Goal: Check status: Check status

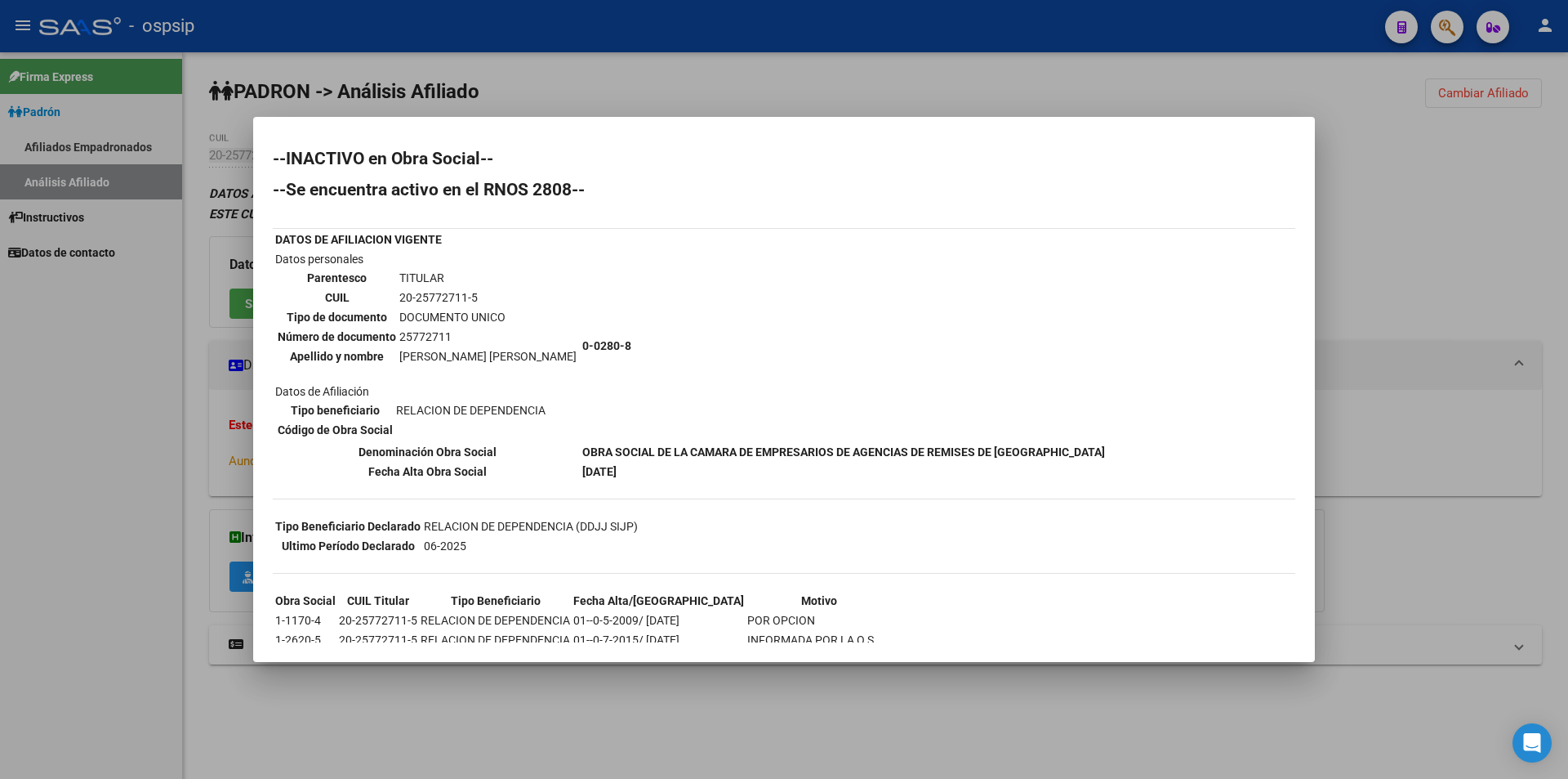
click at [686, 93] on div at bounding box center [784, 390] width 1568 height 779
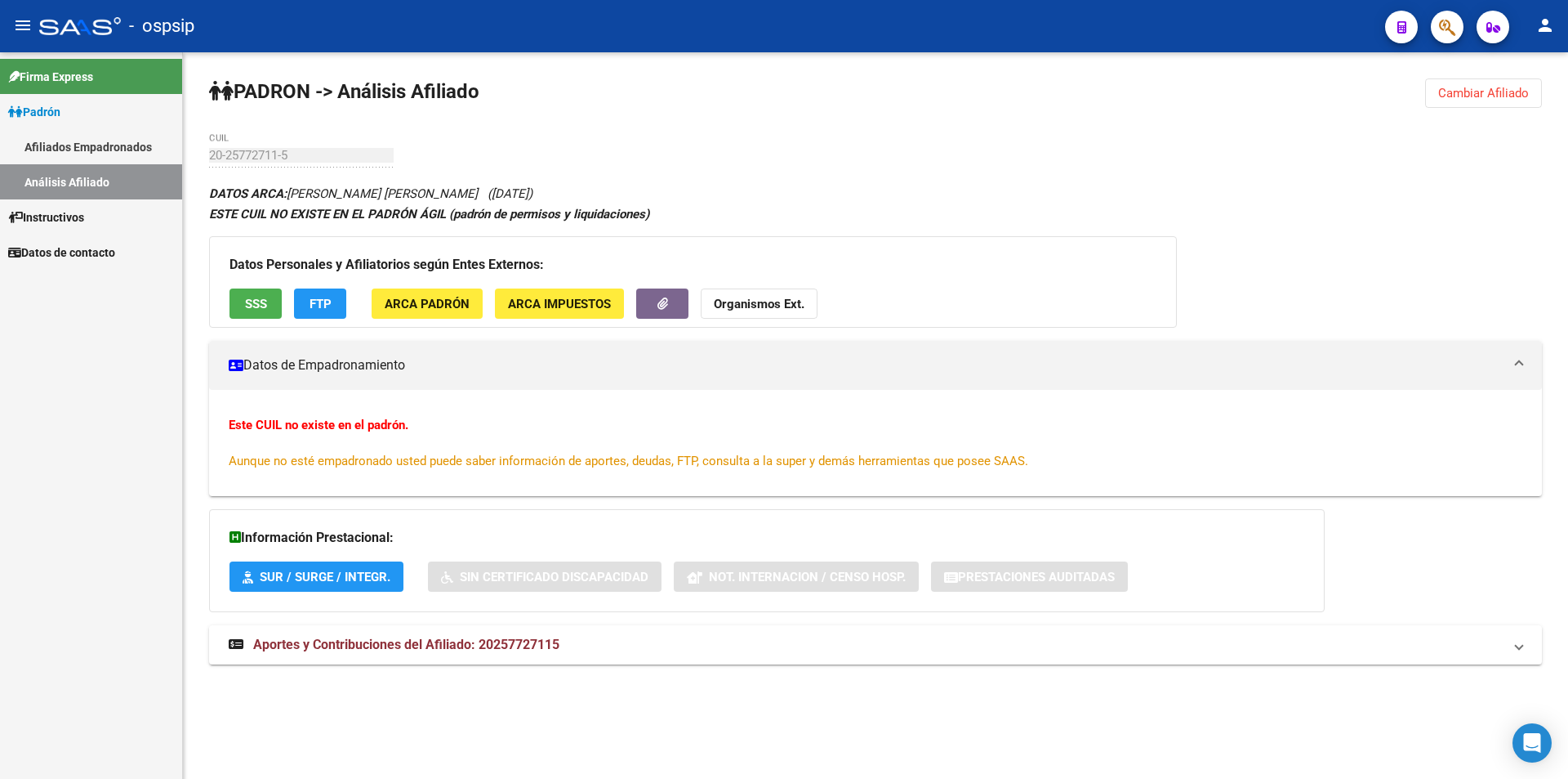
drag, startPoint x: 1499, startPoint y: 87, endPoint x: 1487, endPoint y: 89, distance: 12.2
click at [1497, 87] on span "Cambiar Afiliado" at bounding box center [1484, 94] width 91 height 15
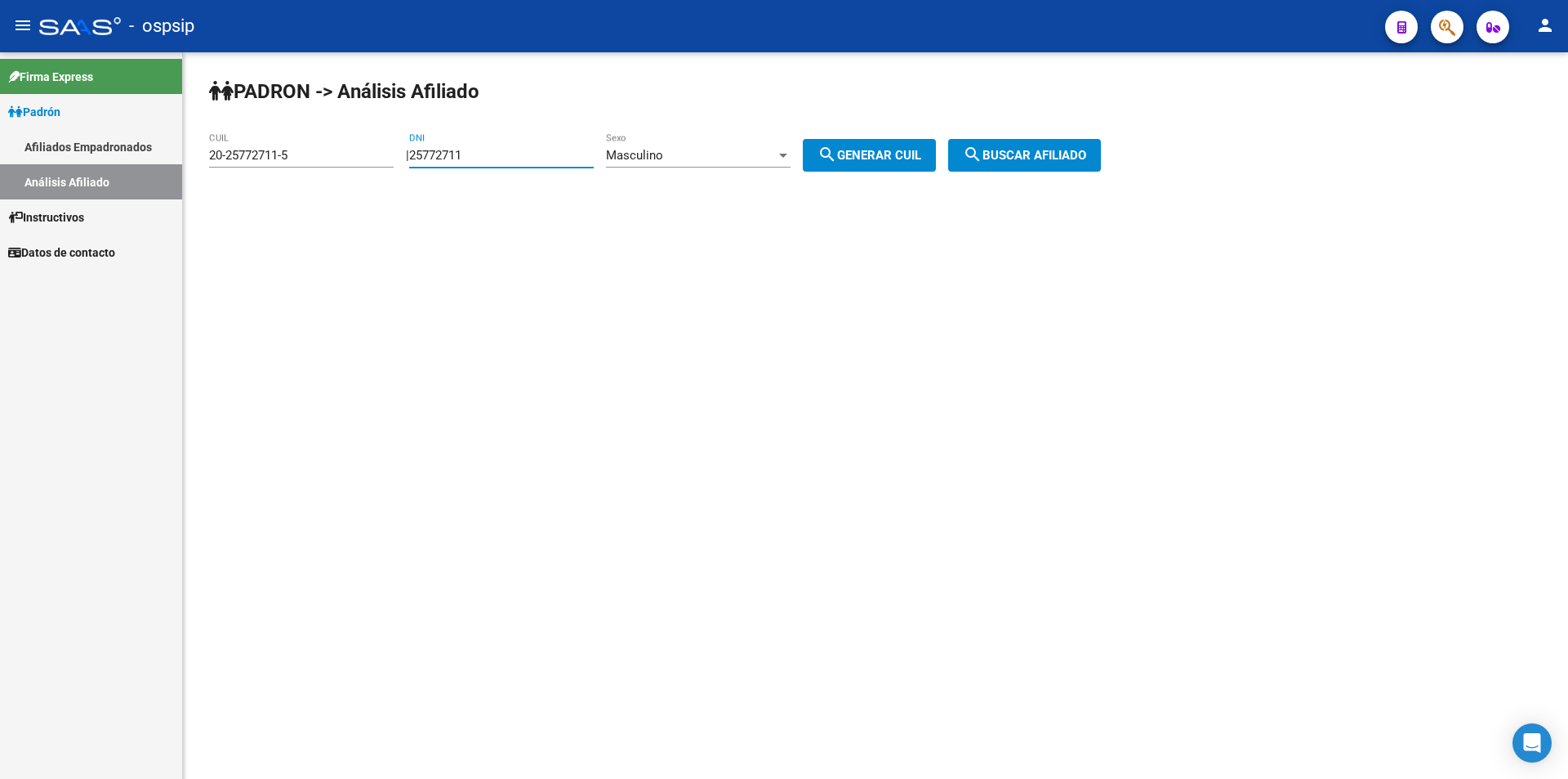
click at [499, 153] on input "25772711" at bounding box center [501, 155] width 185 height 15
paste input "1918525"
type input "21918525"
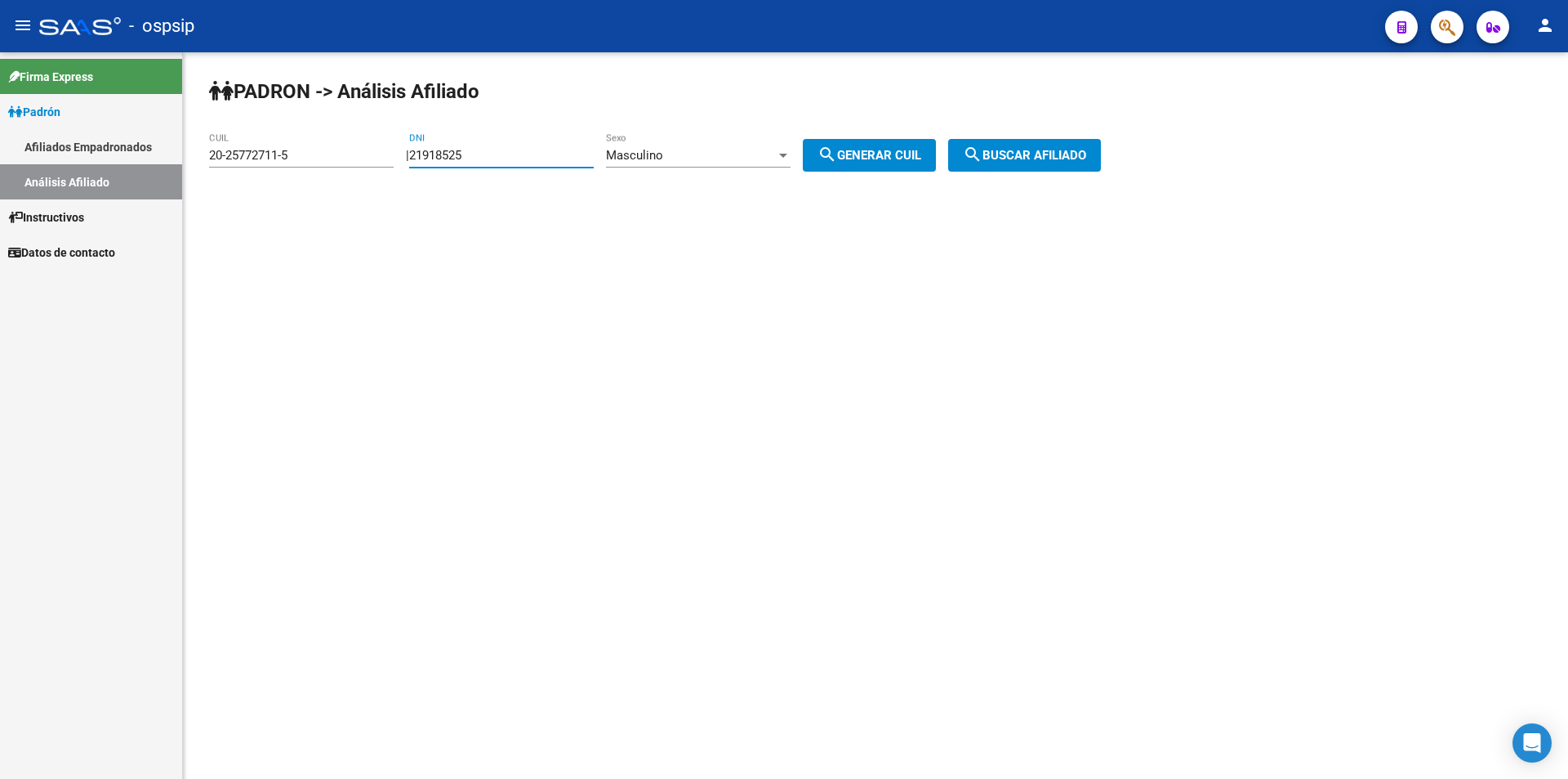
click at [837, 158] on mat-icon "search" at bounding box center [827, 154] width 19 height 19
type input "20-21918525-2"
click at [1012, 150] on span "search Buscar afiliado" at bounding box center [1025, 155] width 124 height 15
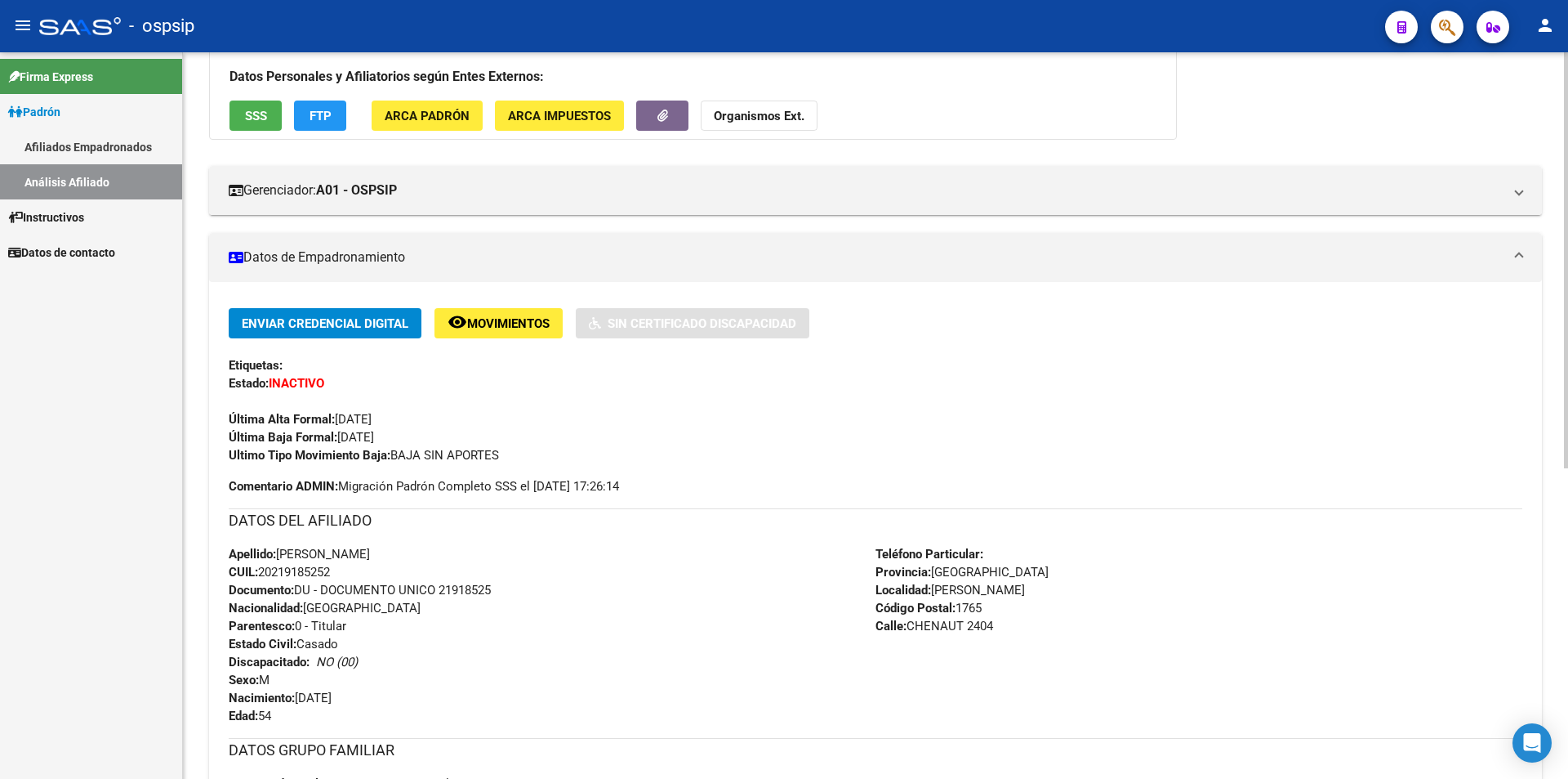
scroll to position [164, 0]
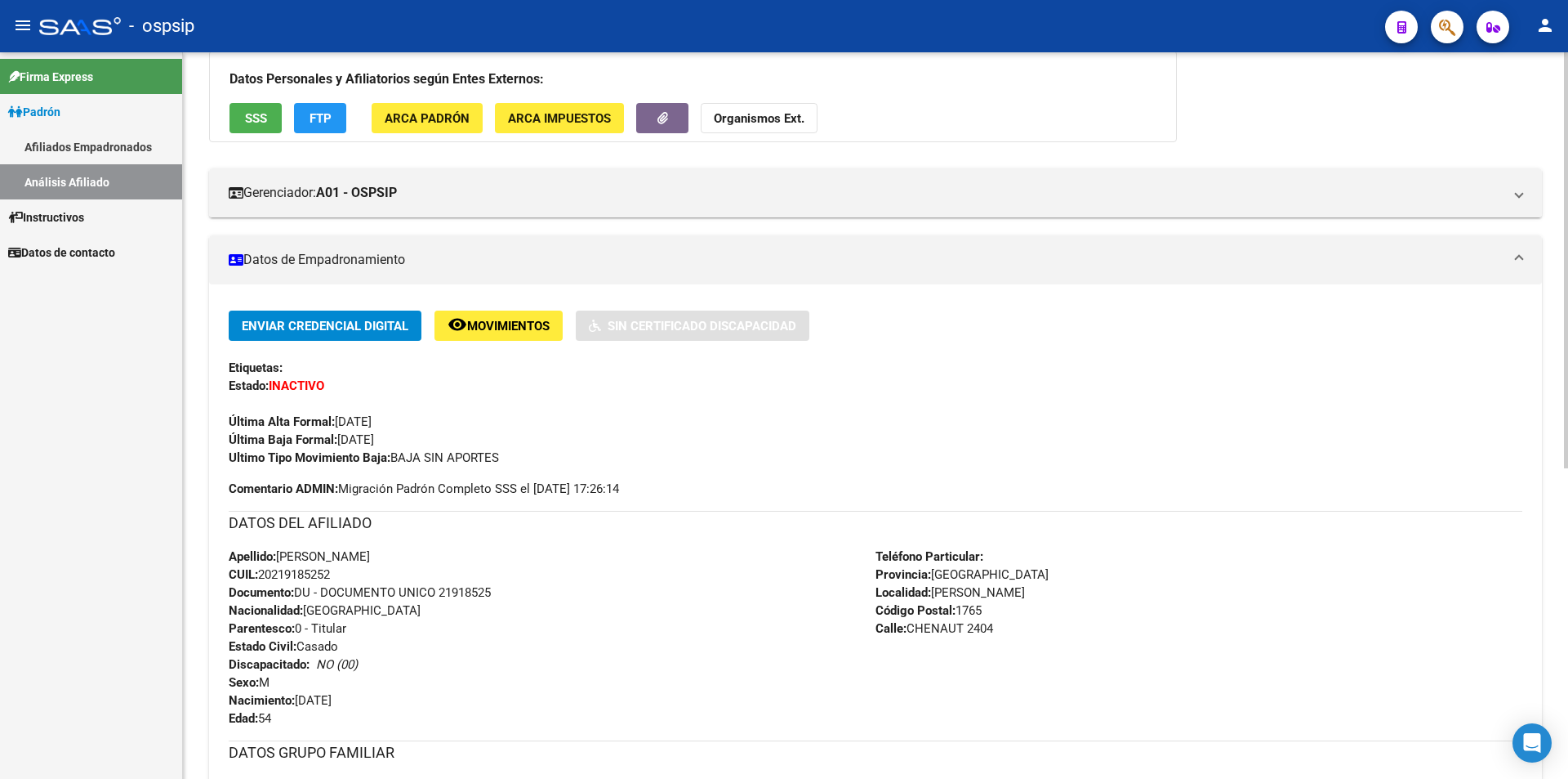
click at [260, 118] on span "SSS" at bounding box center [256, 119] width 22 height 15
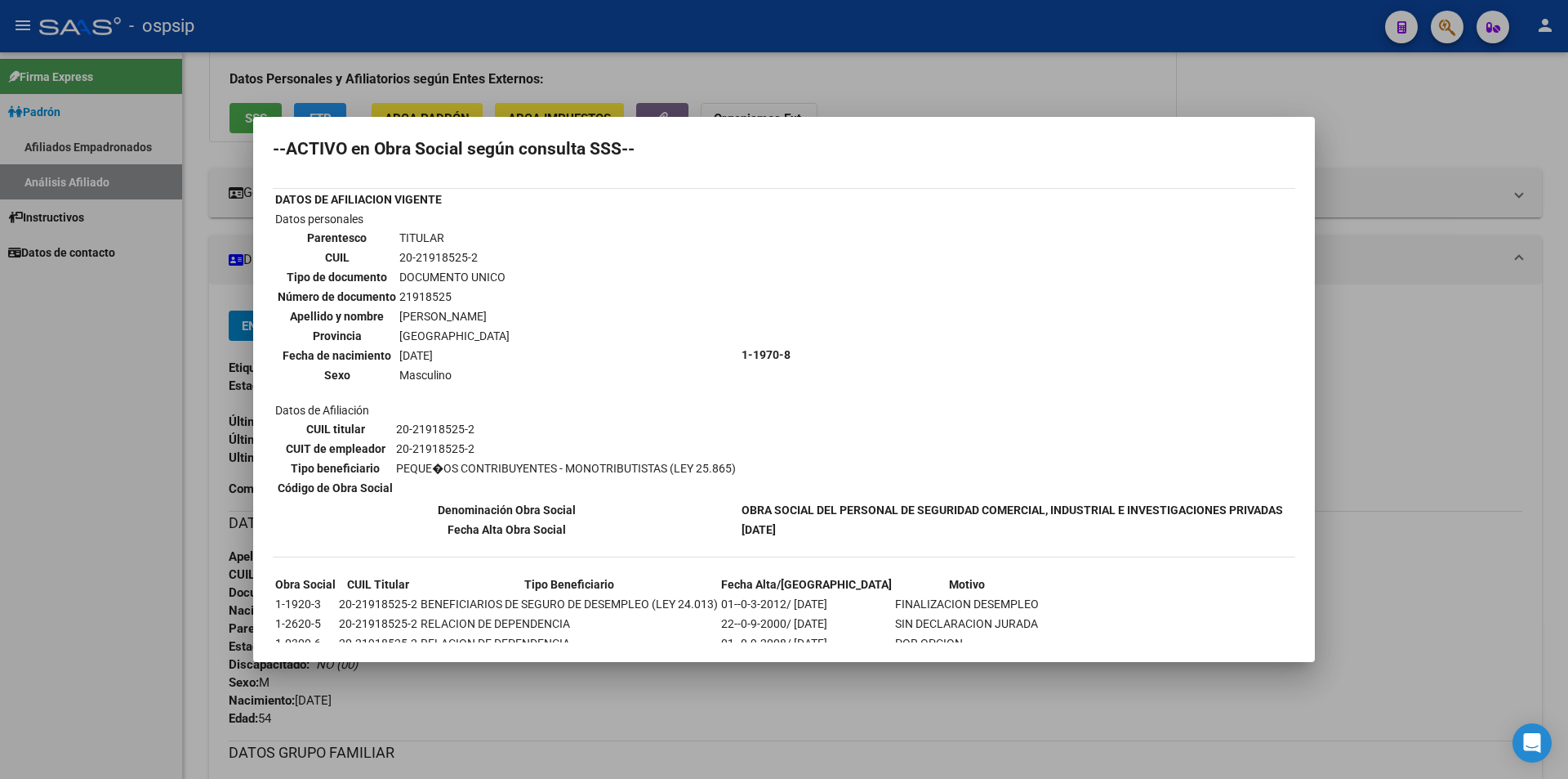
scroll to position [0, 0]
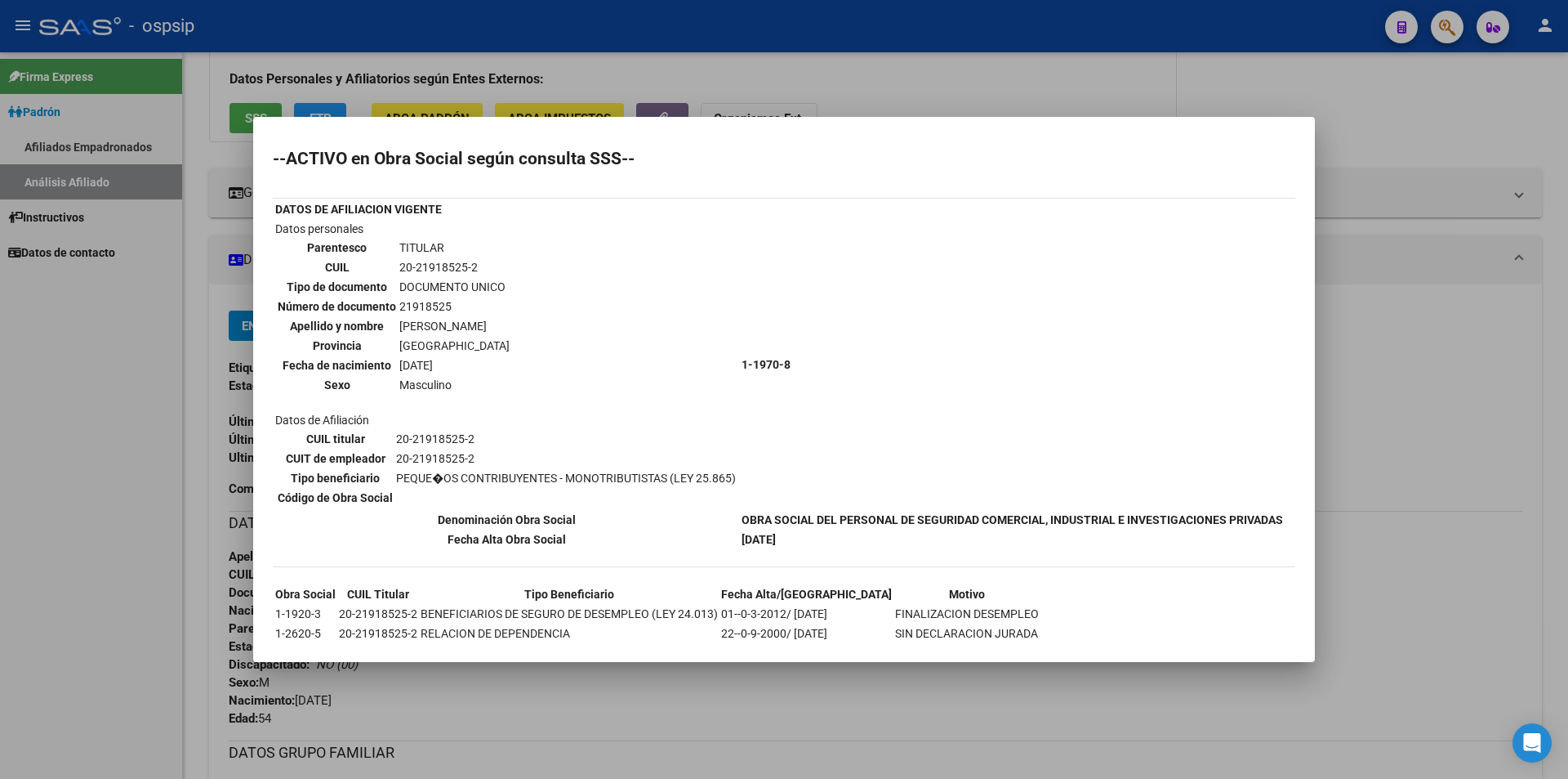
click at [982, 69] on div at bounding box center [784, 390] width 1568 height 779
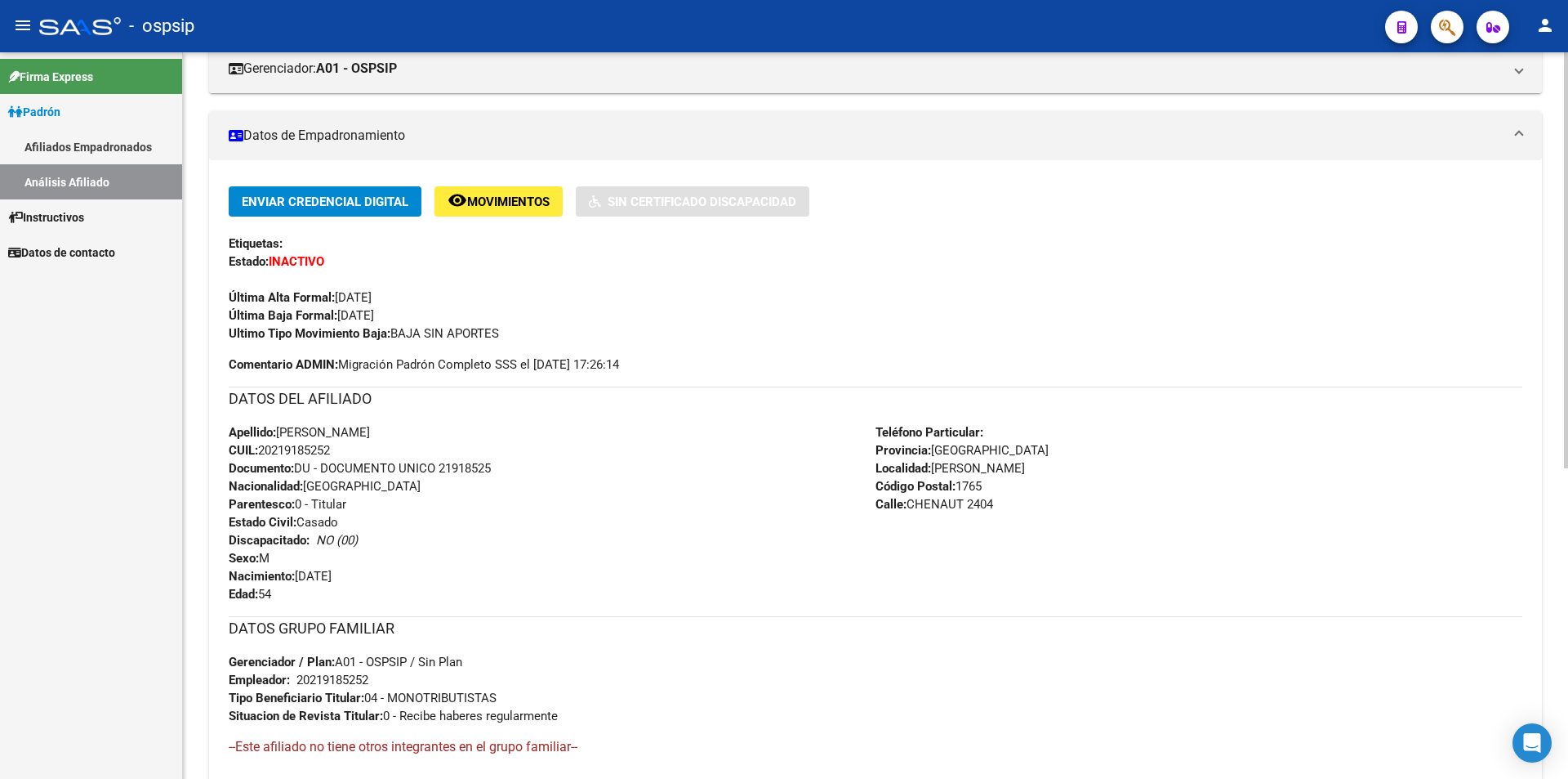
scroll to position [409, 0]
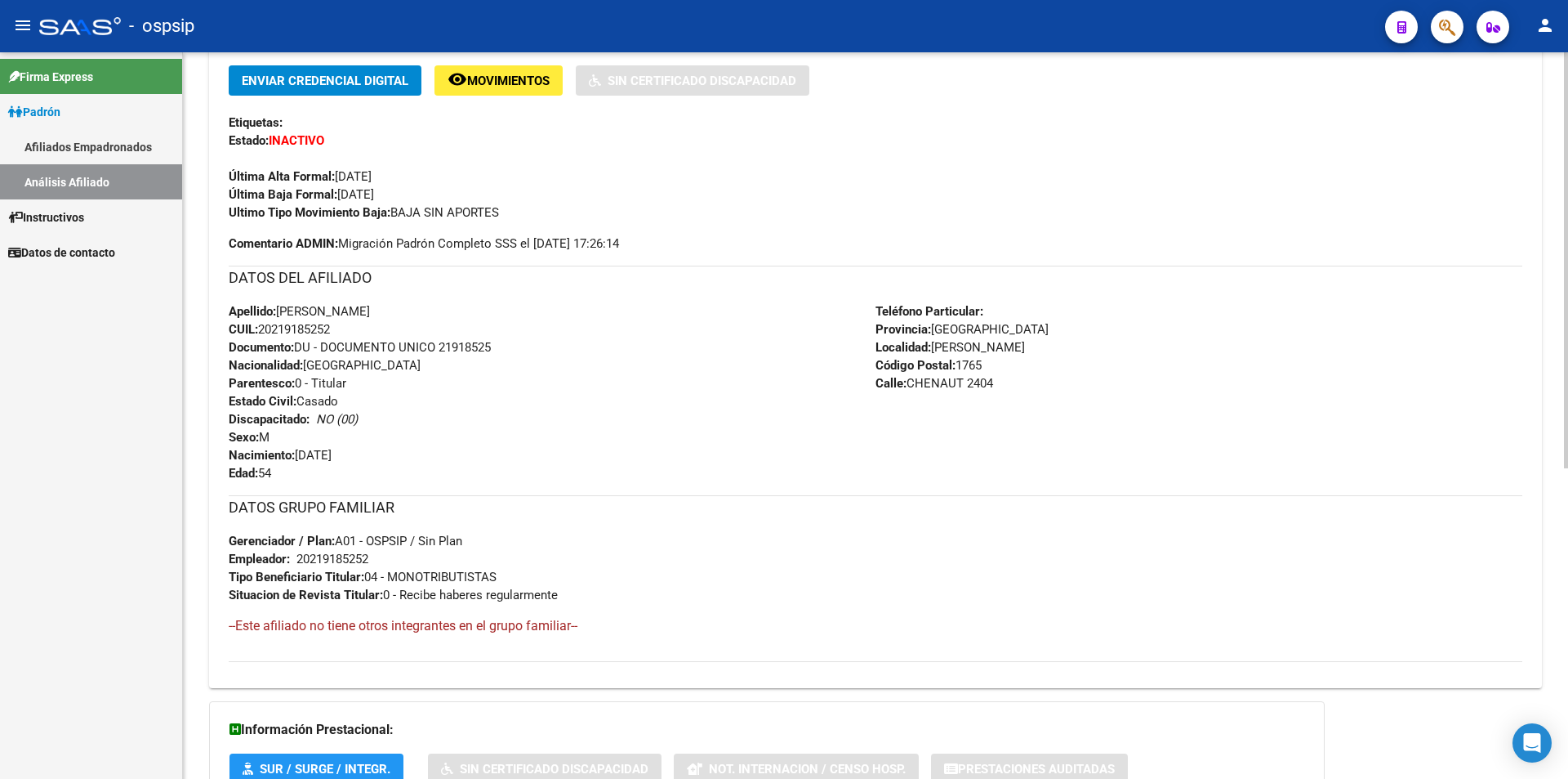
click at [408, 283] on h3 "DATOS DEL AFILIADO" at bounding box center [875, 277] width 1294 height 23
click at [377, 283] on h3 "DATOS DEL AFILIADO" at bounding box center [875, 277] width 1294 height 23
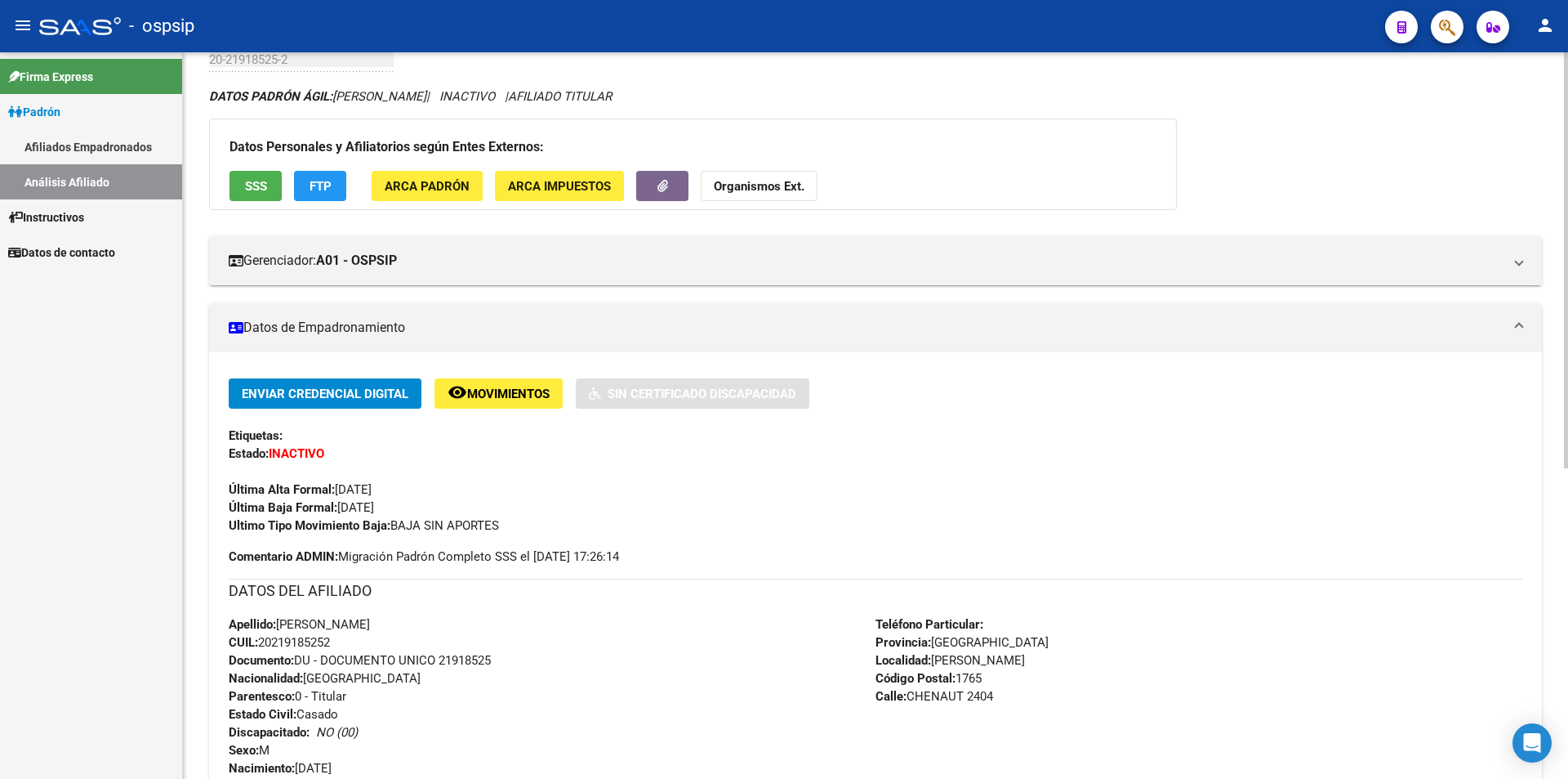
scroll to position [0, 0]
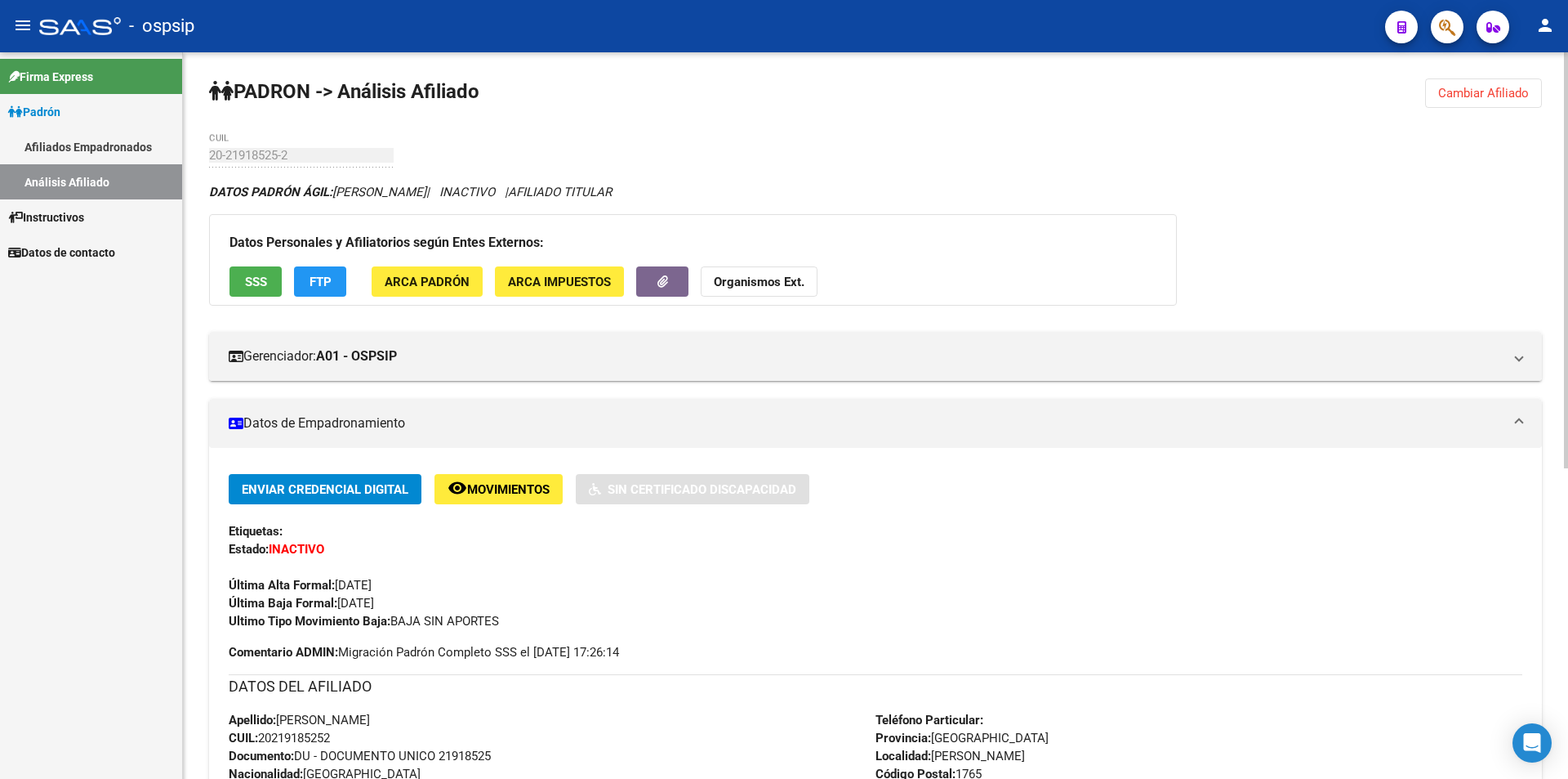
click at [251, 276] on span "SSS" at bounding box center [256, 283] width 22 height 15
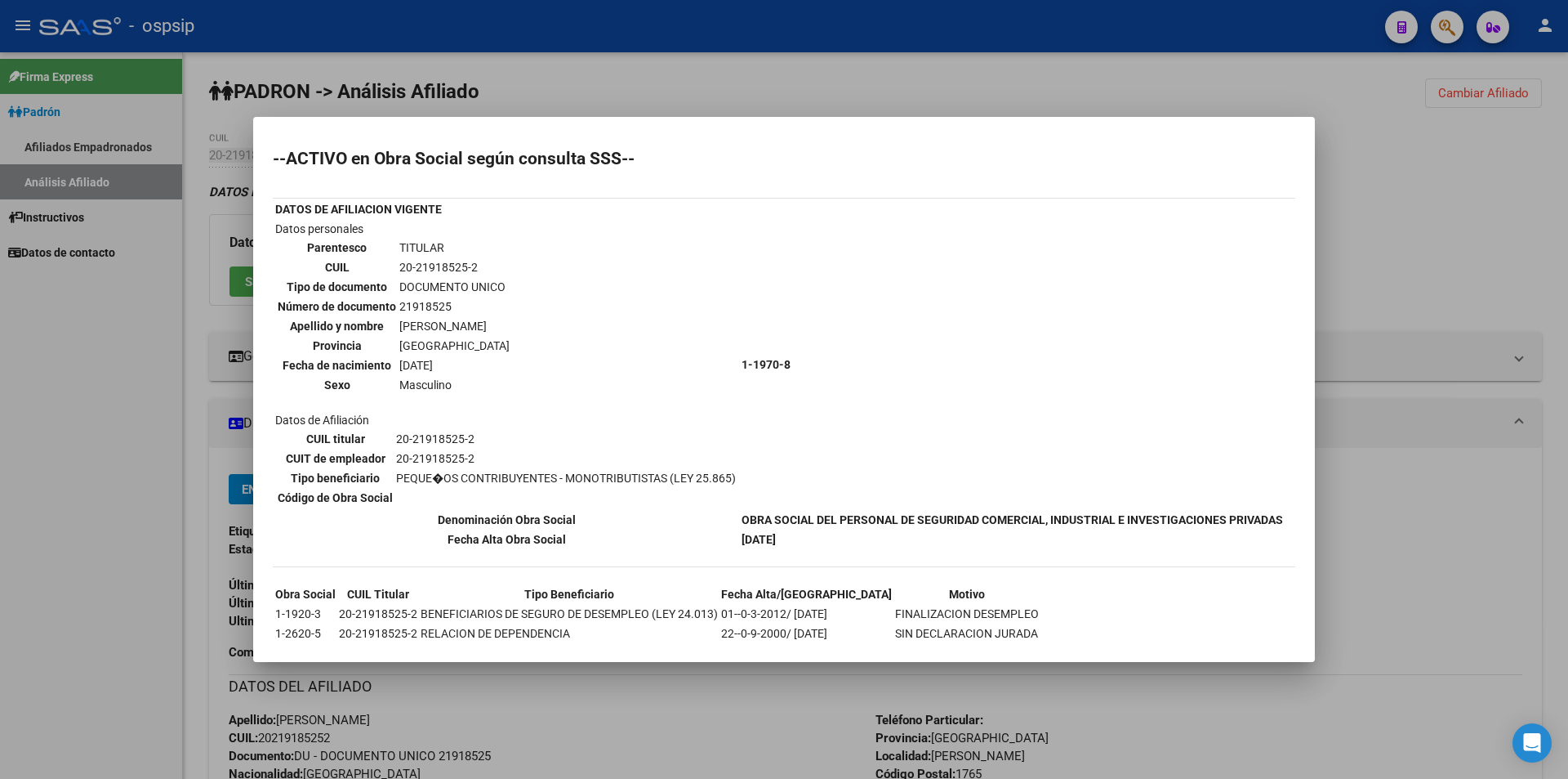
click at [420, 308] on td "21918525" at bounding box center [454, 307] width 112 height 18
click at [421, 308] on td "21918525" at bounding box center [454, 307] width 112 height 18
copy td "21918525"
click at [559, 264] on td "Datos personales Parentesco TITULAR CUIL 20-21918525-2 Tipo de documento DOCUME…" at bounding box center [507, 364] width 464 height 289
click at [1520, 89] on div at bounding box center [784, 390] width 1568 height 779
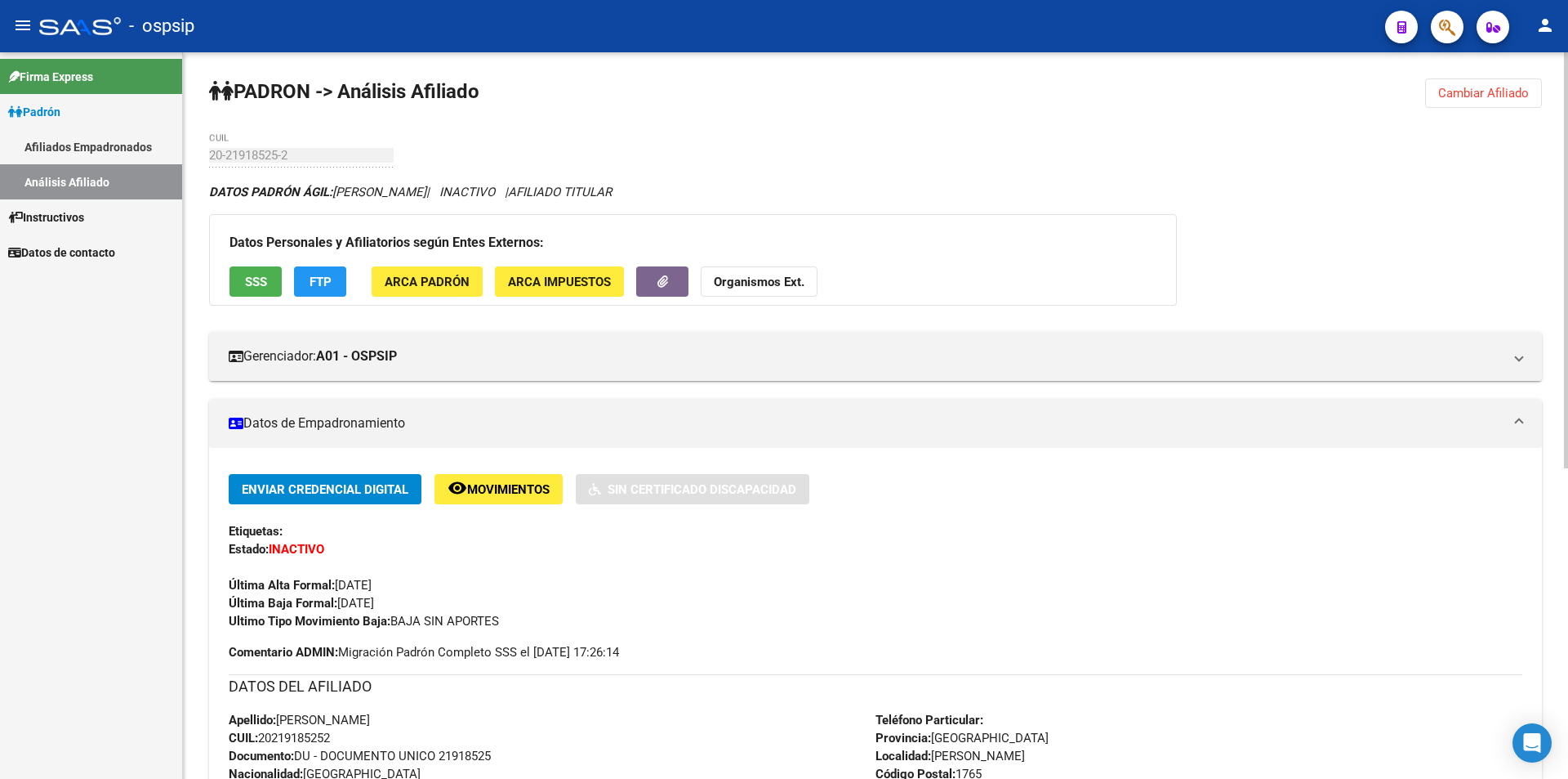
click at [1515, 90] on span "Cambiar Afiliado" at bounding box center [1484, 94] width 91 height 15
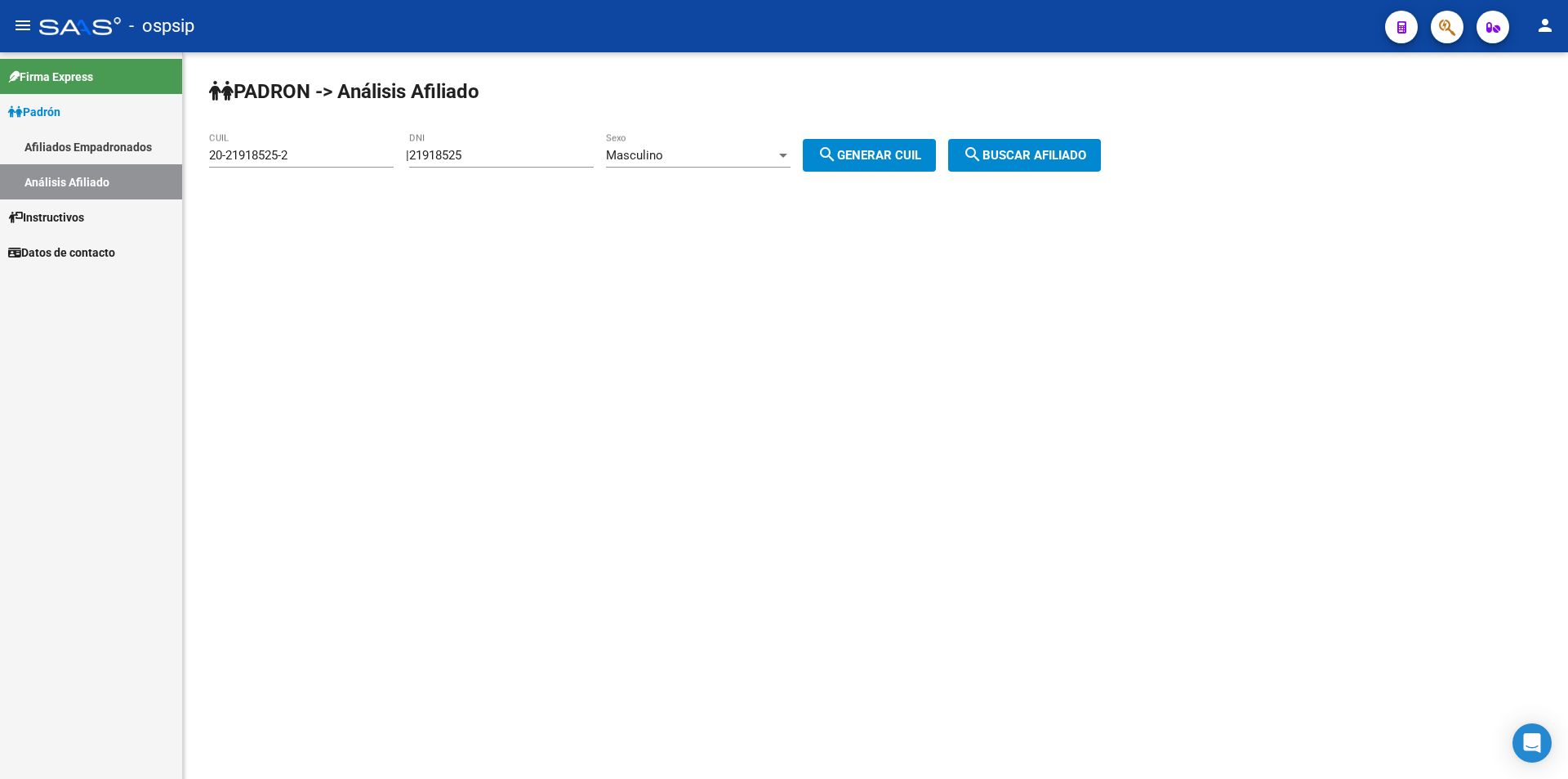
click at [566, 152] on div "21918525 DNI" at bounding box center [501, 150] width 185 height 35
click at [575, 148] on input "21918525" at bounding box center [501, 155] width 185 height 15
paste input "4634720"
click at [571, 146] on div "219185254634720 DNI" at bounding box center [501, 150] width 185 height 35
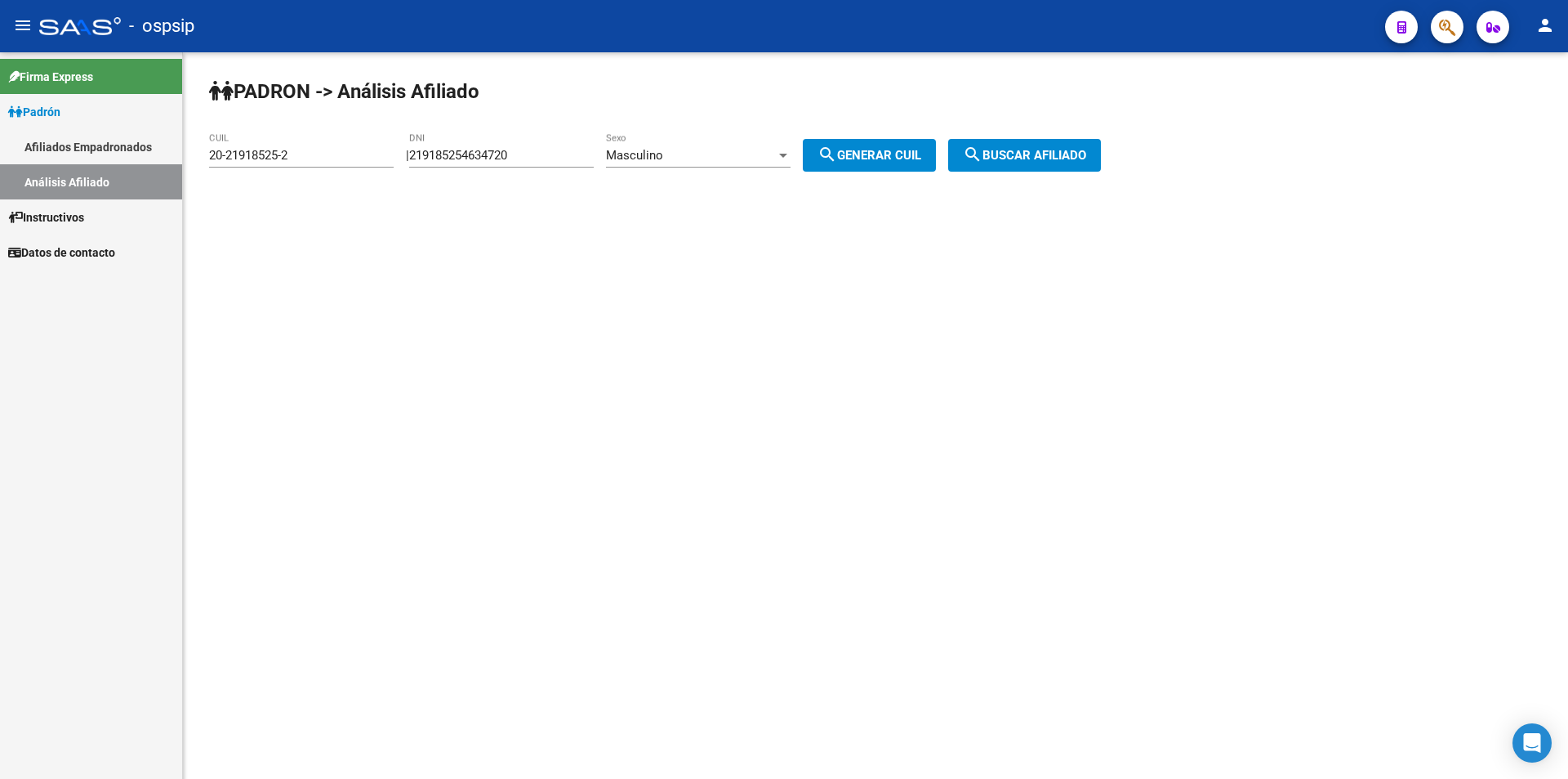
click at [571, 146] on div "219185254634720 DNI" at bounding box center [501, 150] width 185 height 35
click at [569, 148] on div "219185254634720 DNI" at bounding box center [501, 150] width 185 height 35
click at [553, 151] on input "219185254634720" at bounding box center [501, 155] width 185 height 15
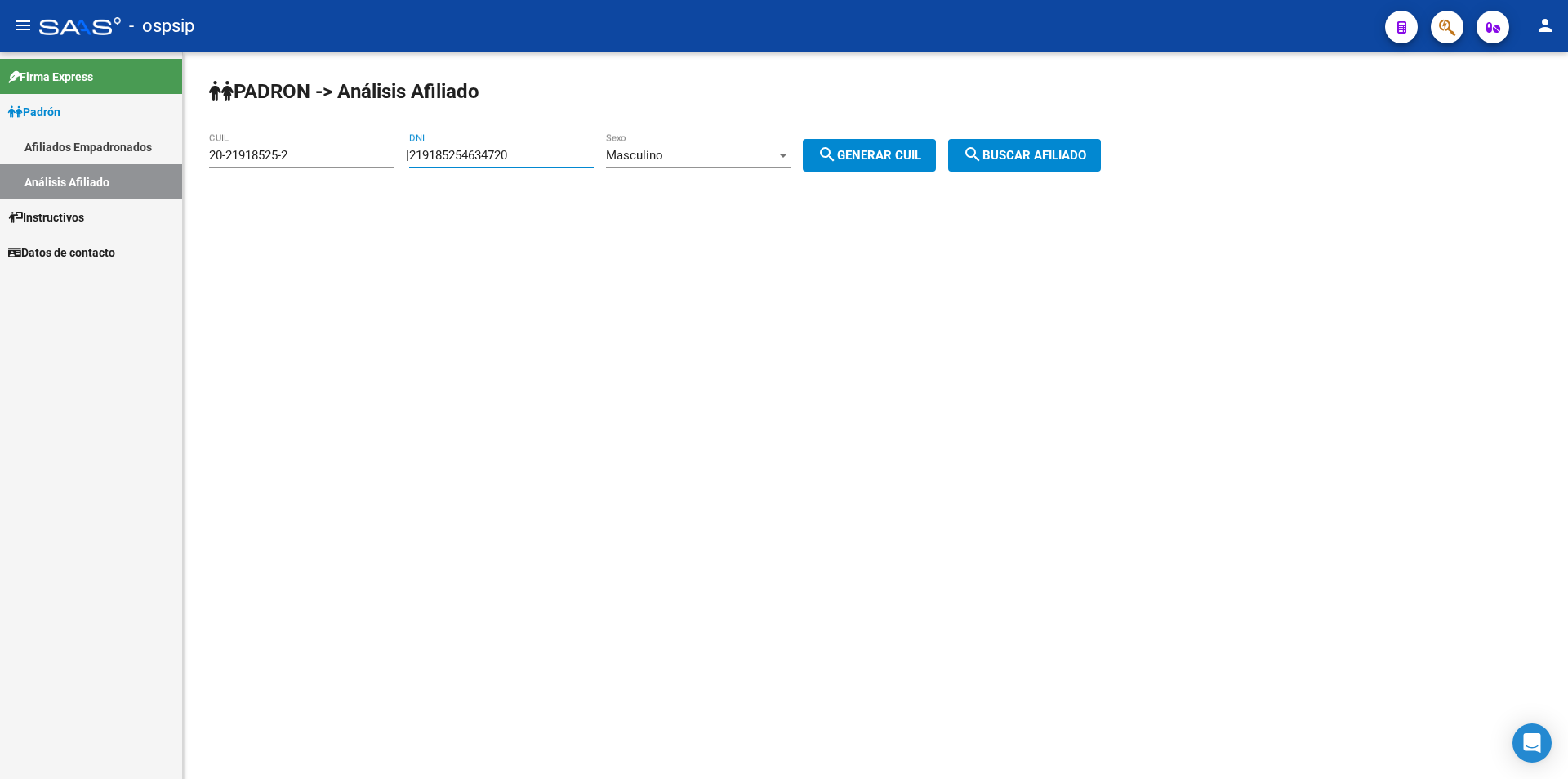
paste input "number"
type input "4634720"
click at [921, 154] on span "search Generar CUIL" at bounding box center [870, 155] width 104 height 15
type input "20-04634720-0"
click at [1026, 149] on span "search Buscar afiliado" at bounding box center [1025, 155] width 124 height 15
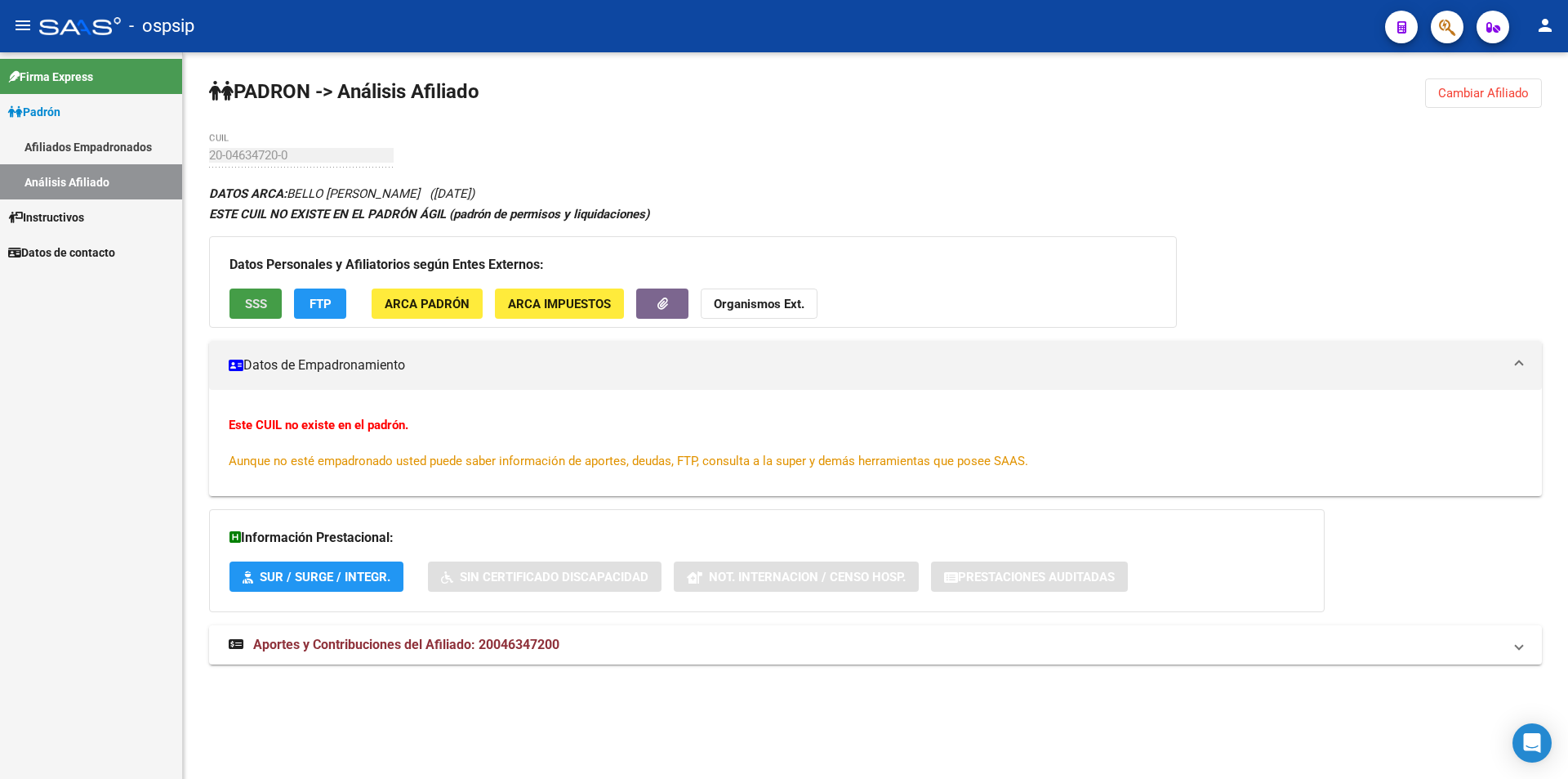
click at [251, 307] on span "SSS" at bounding box center [256, 304] width 22 height 15
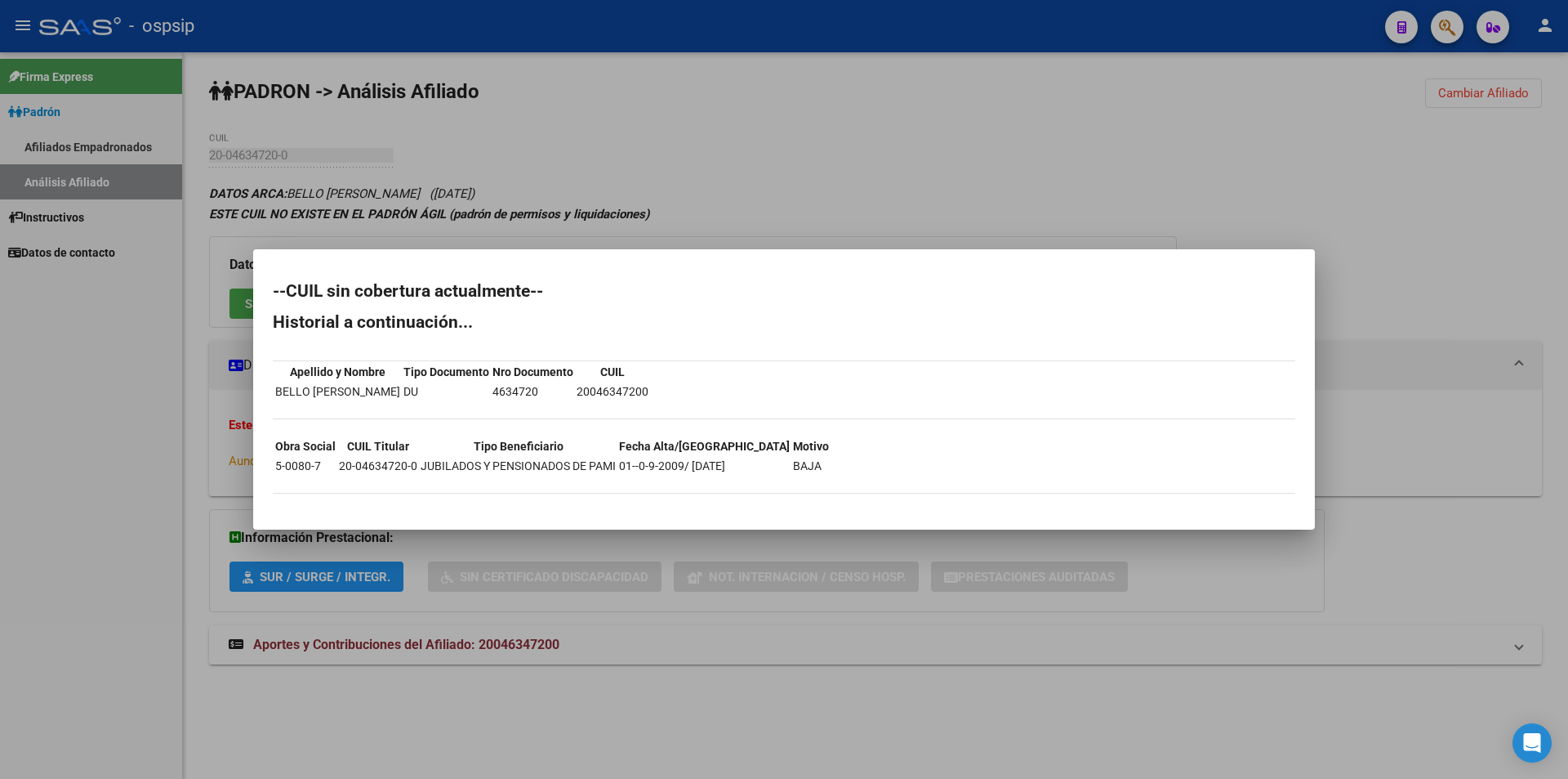
click at [607, 140] on div at bounding box center [784, 390] width 1568 height 779
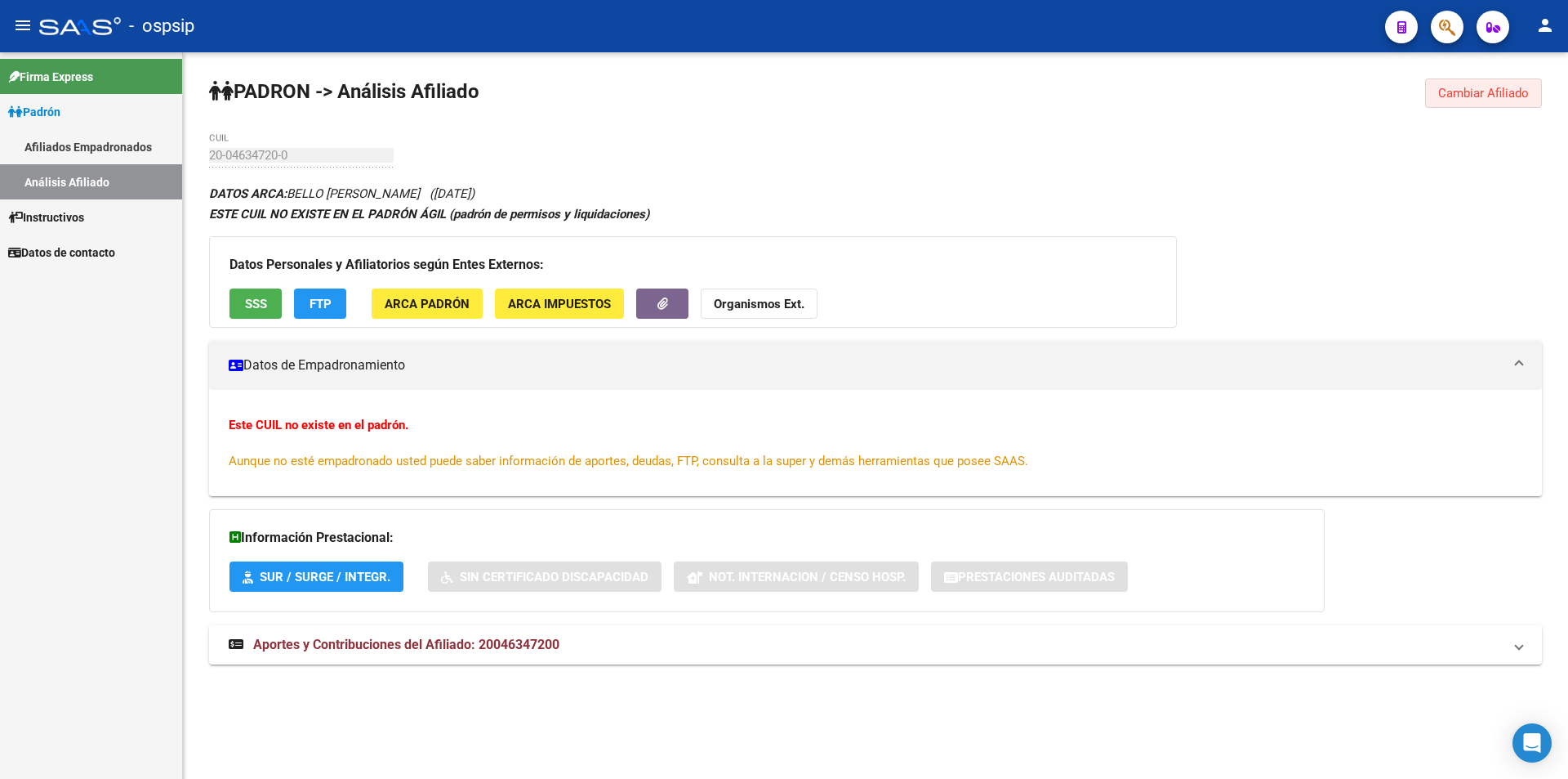
drag, startPoint x: 1469, startPoint y: 87, endPoint x: 1263, endPoint y: 92, distance: 206.1
click at [1468, 88] on span "Cambiar Afiliado" at bounding box center [1484, 94] width 91 height 15
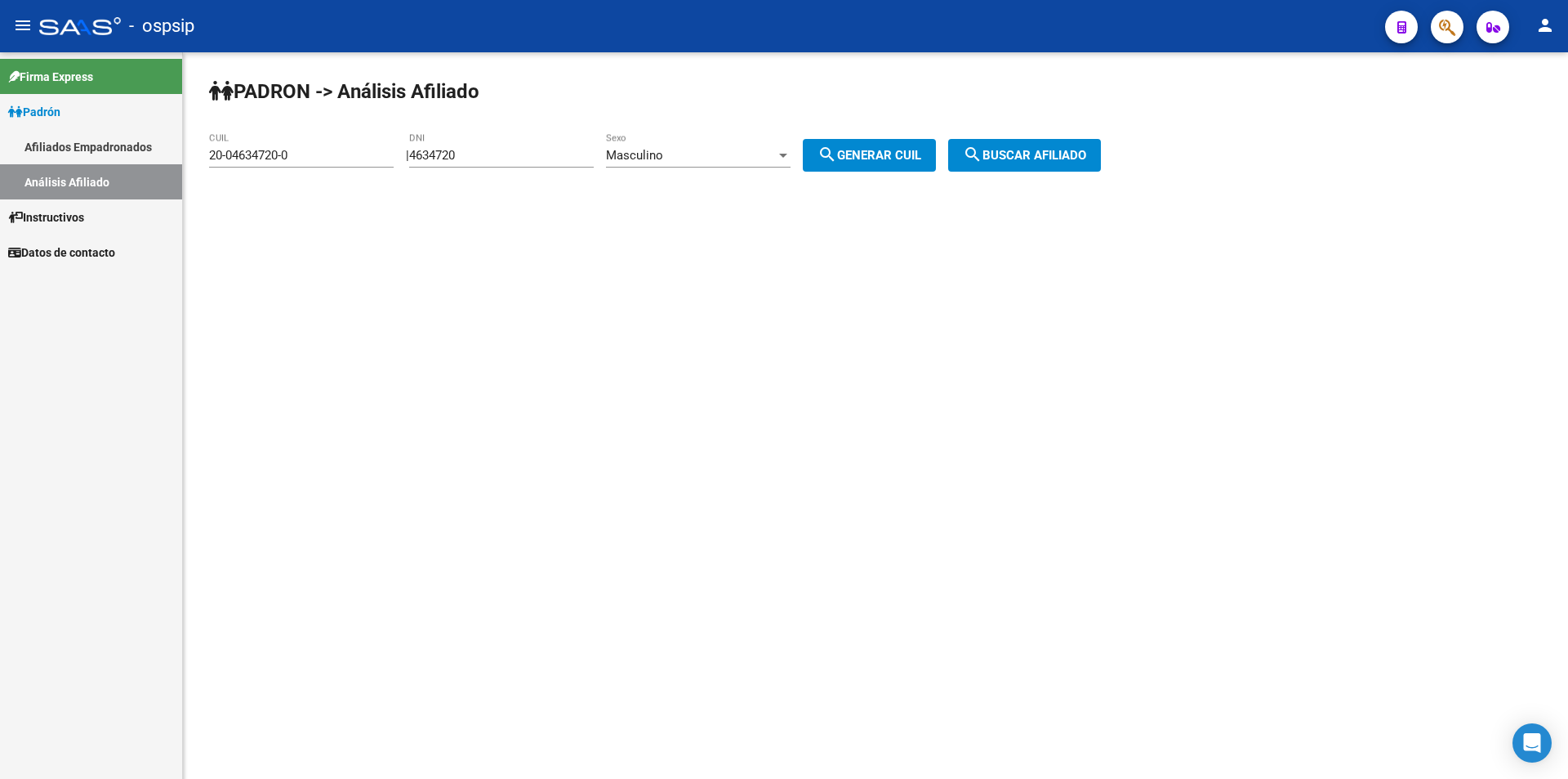
click at [515, 145] on div "4634720 DNI" at bounding box center [501, 150] width 185 height 35
click at [533, 152] on input "4634720" at bounding box center [501, 155] width 185 height 15
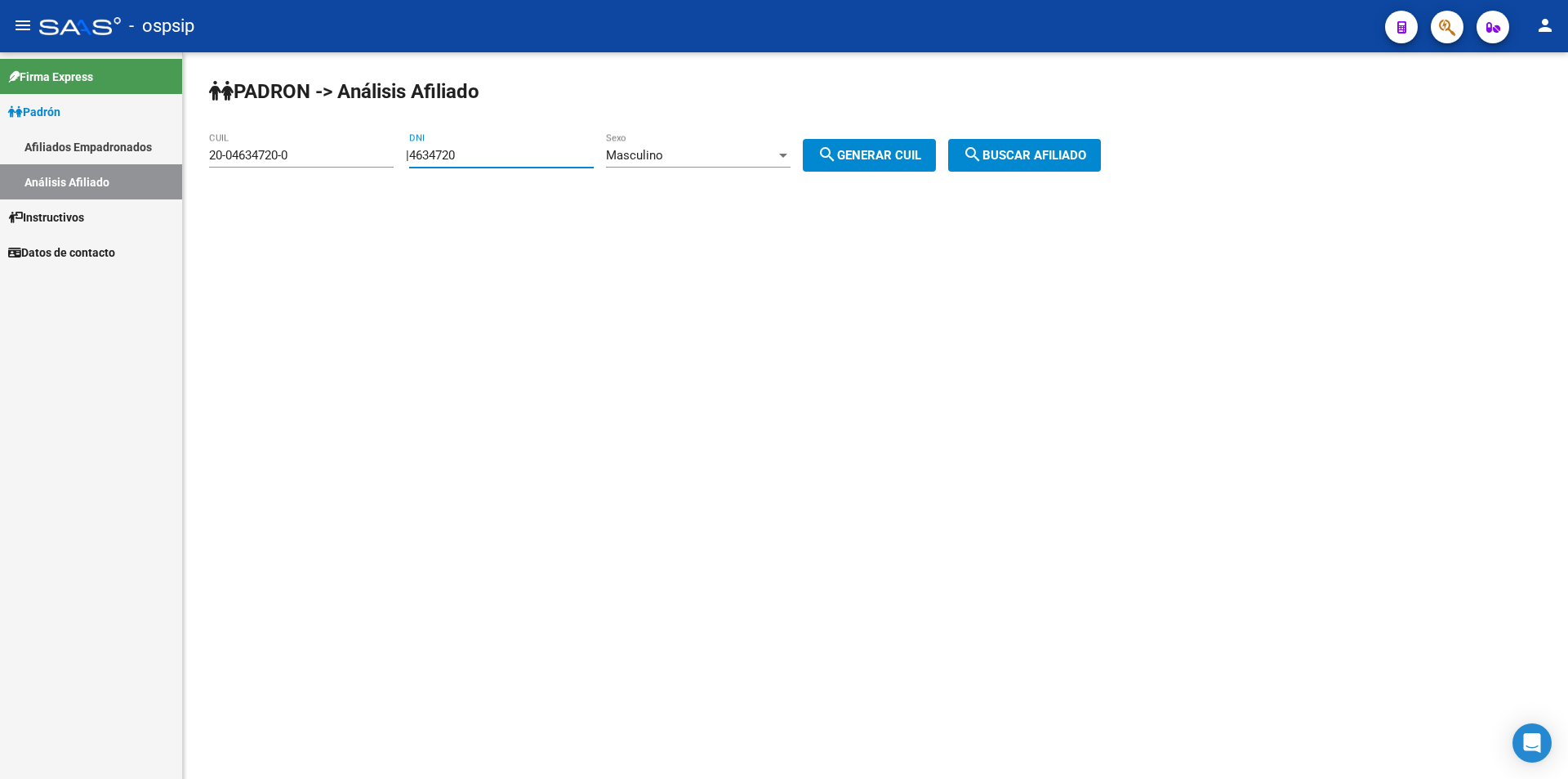
click at [533, 152] on input "4634720" at bounding box center [501, 155] width 185 height 15
paste input "4634720"
type input "46347204634720"
drag, startPoint x: 586, startPoint y: 163, endPoint x: 436, endPoint y: 150, distance: 150.6
click at [436, 150] on div "46347204634720 DNI" at bounding box center [501, 150] width 185 height 35
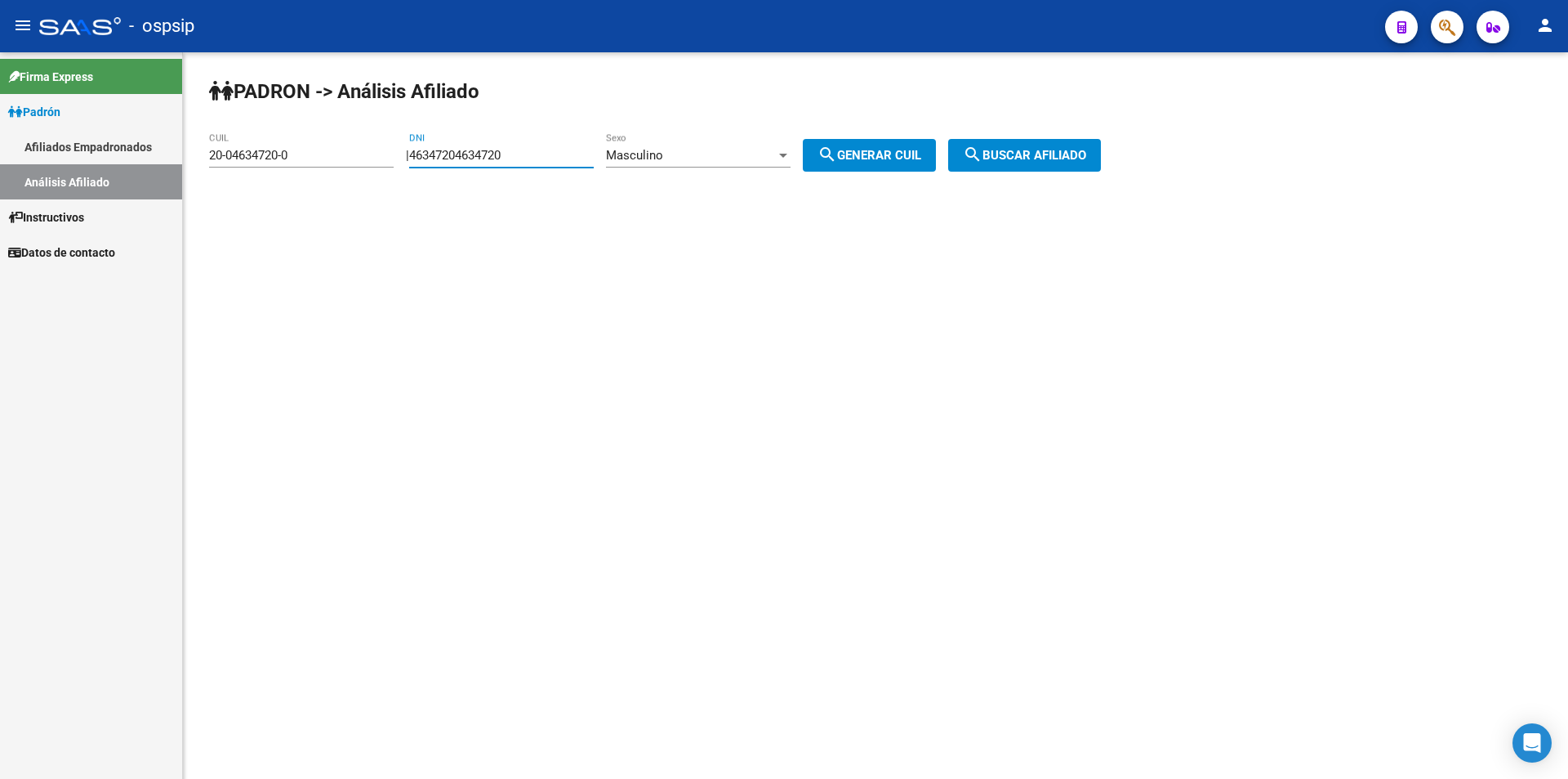
drag, startPoint x: 440, startPoint y: 158, endPoint x: 399, endPoint y: 161, distance: 41.1
click at [399, 161] on app-analisis-afiliado "PADRON -> Análisis Afiliado 20-04634720-0 CUIL | 46347204634720 DNI Masculino S…" at bounding box center [661, 155] width 904 height 15
click at [461, 162] on input "DNI" at bounding box center [501, 155] width 185 height 15
type input "46347520"
click at [890, 151] on span "search Generar CUIL" at bounding box center [870, 155] width 104 height 15
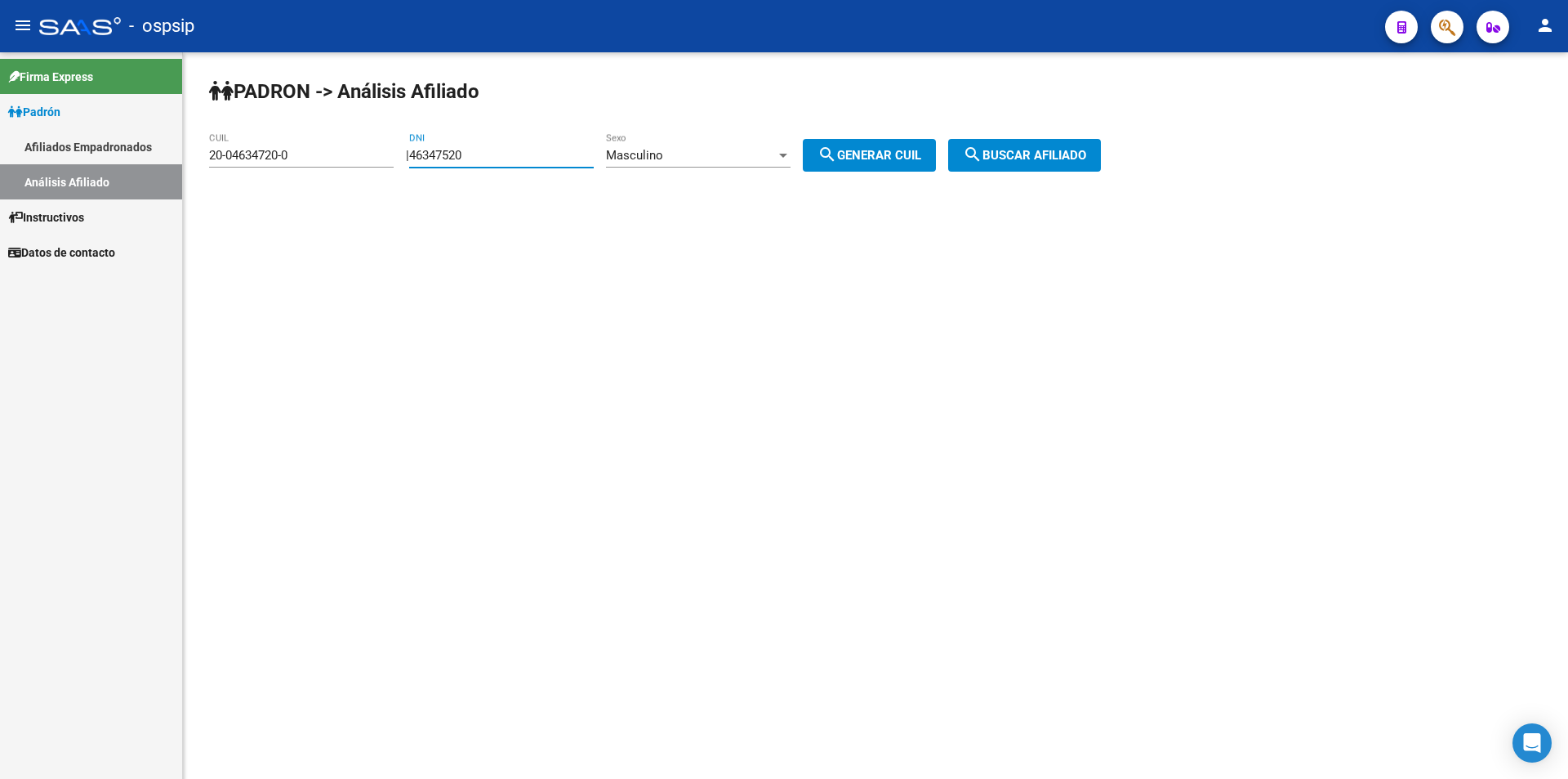
type input "20-46347520-3"
click at [982, 148] on mat-icon "search" at bounding box center [972, 154] width 19 height 19
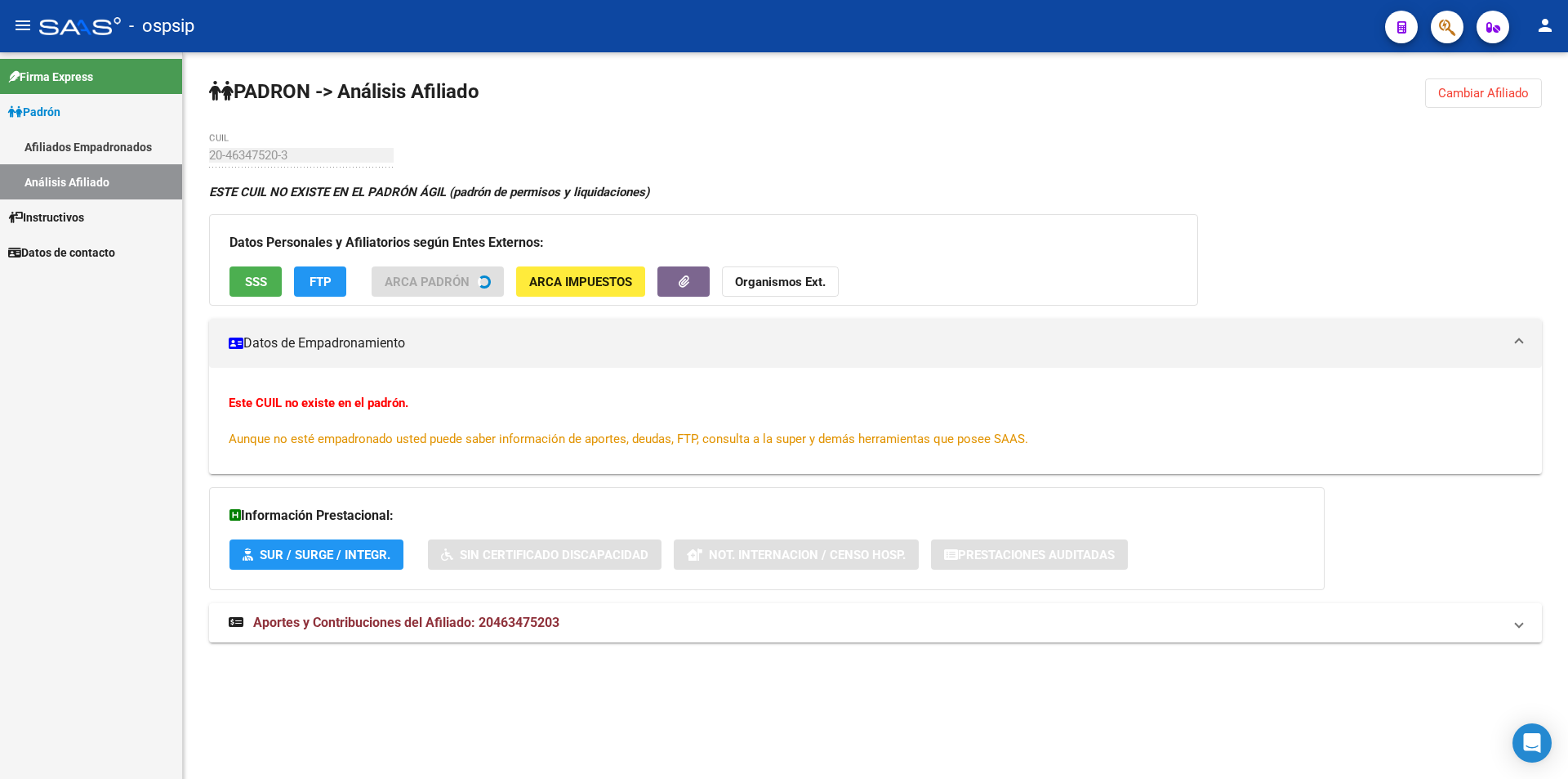
click at [251, 287] on span "SSS" at bounding box center [256, 283] width 22 height 15
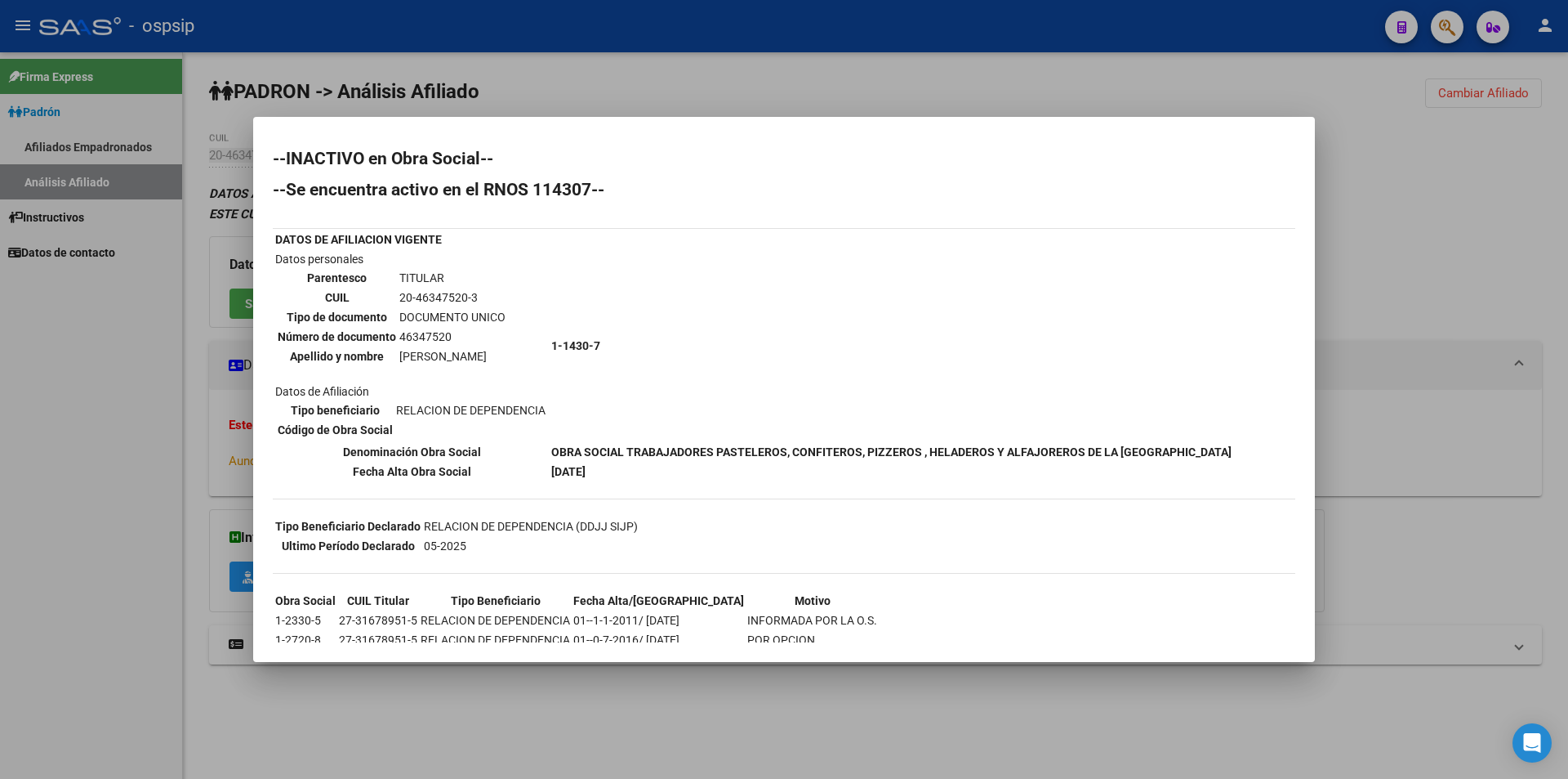
click at [394, 400] on table "Tipo beneficiario RELACION DE DEPENDENCIA Código de Obra Social" at bounding box center [412, 420] width 273 height 41
click at [394, 396] on td "Datos personales Parentesco TITULAR CUIL 20-46347520-3 Tipo de documento DOCUME…" at bounding box center [412, 345] width 275 height 191
click at [398, 395] on td "Datos personales Parentesco TITULAR CUIL 20-46347520-3 Tipo de documento DOCUME…" at bounding box center [412, 345] width 275 height 191
drag, startPoint x: 1030, startPoint y: 120, endPoint x: 1113, endPoint y: 85, distance: 90.1
click at [1038, 118] on mat-dialog-container "--INACTIVO en Obra Social-- --Se encuentra activo en el RNOS 114307-- DATOS DE …" at bounding box center [784, 390] width 1062 height 545
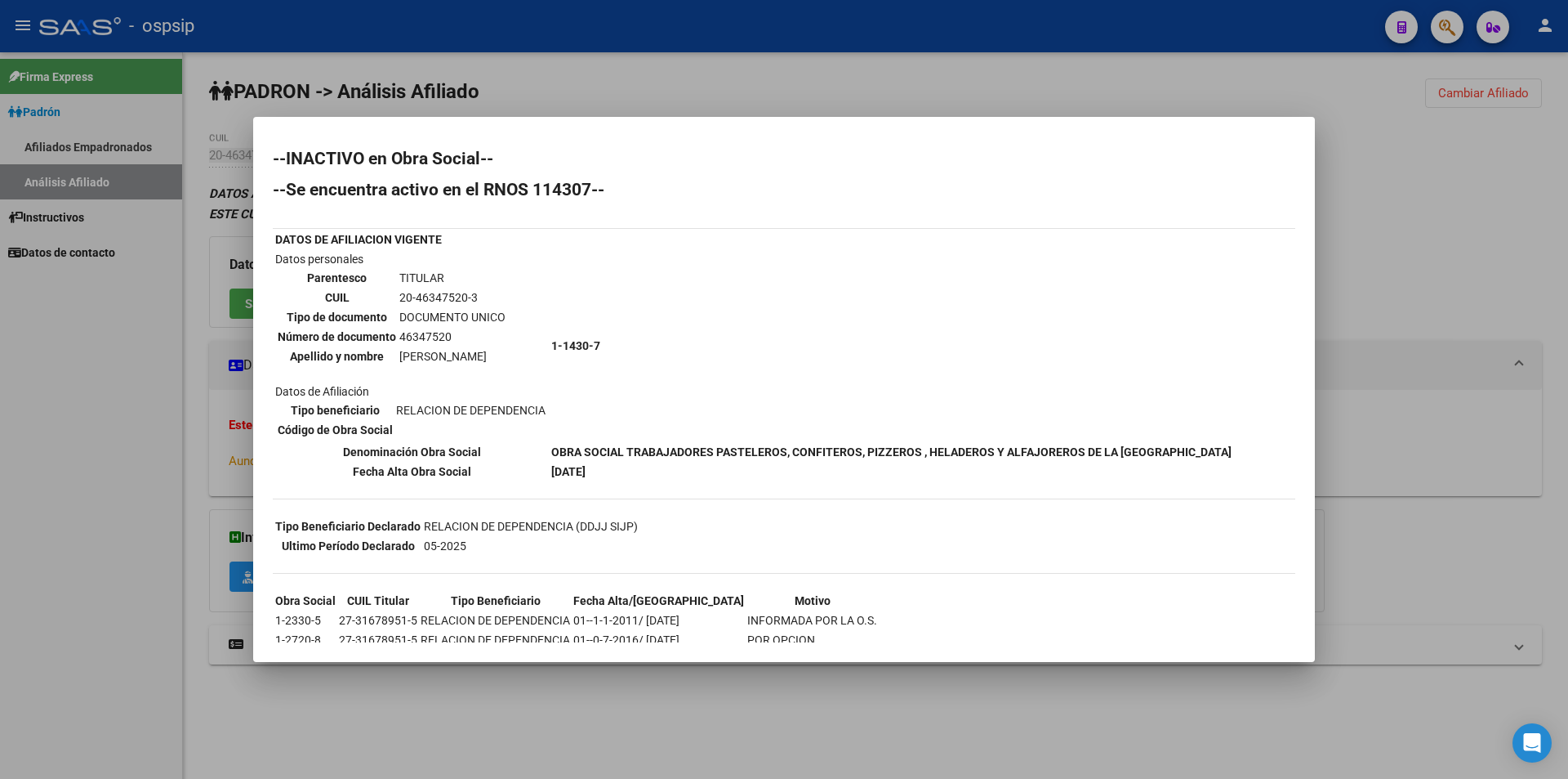
drag, startPoint x: 1436, startPoint y: 77, endPoint x: 1469, endPoint y: 88, distance: 34.8
click at [1436, 78] on div at bounding box center [784, 390] width 1568 height 779
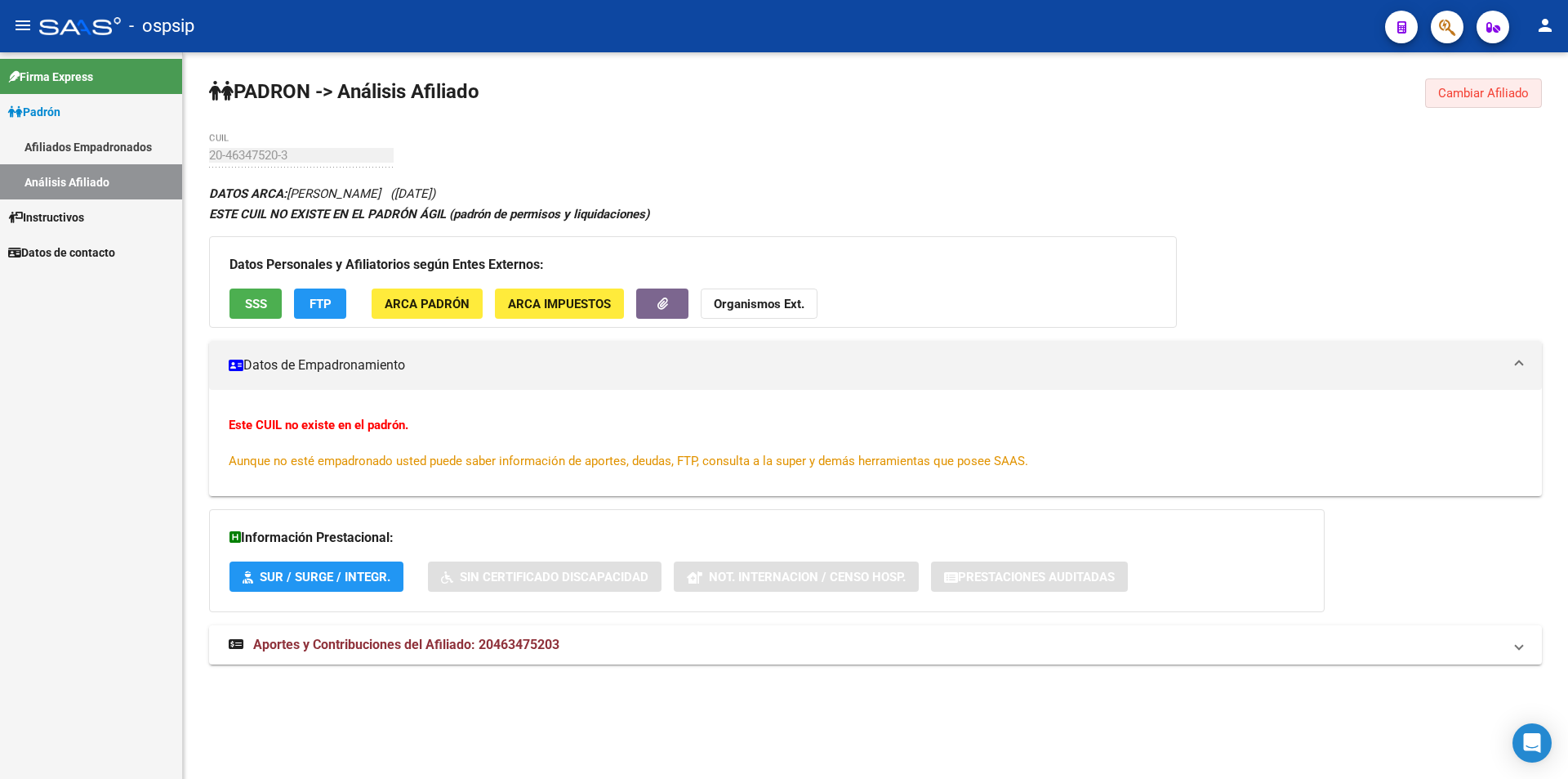
click at [1474, 94] on span "Cambiar Afiliado" at bounding box center [1484, 94] width 91 height 15
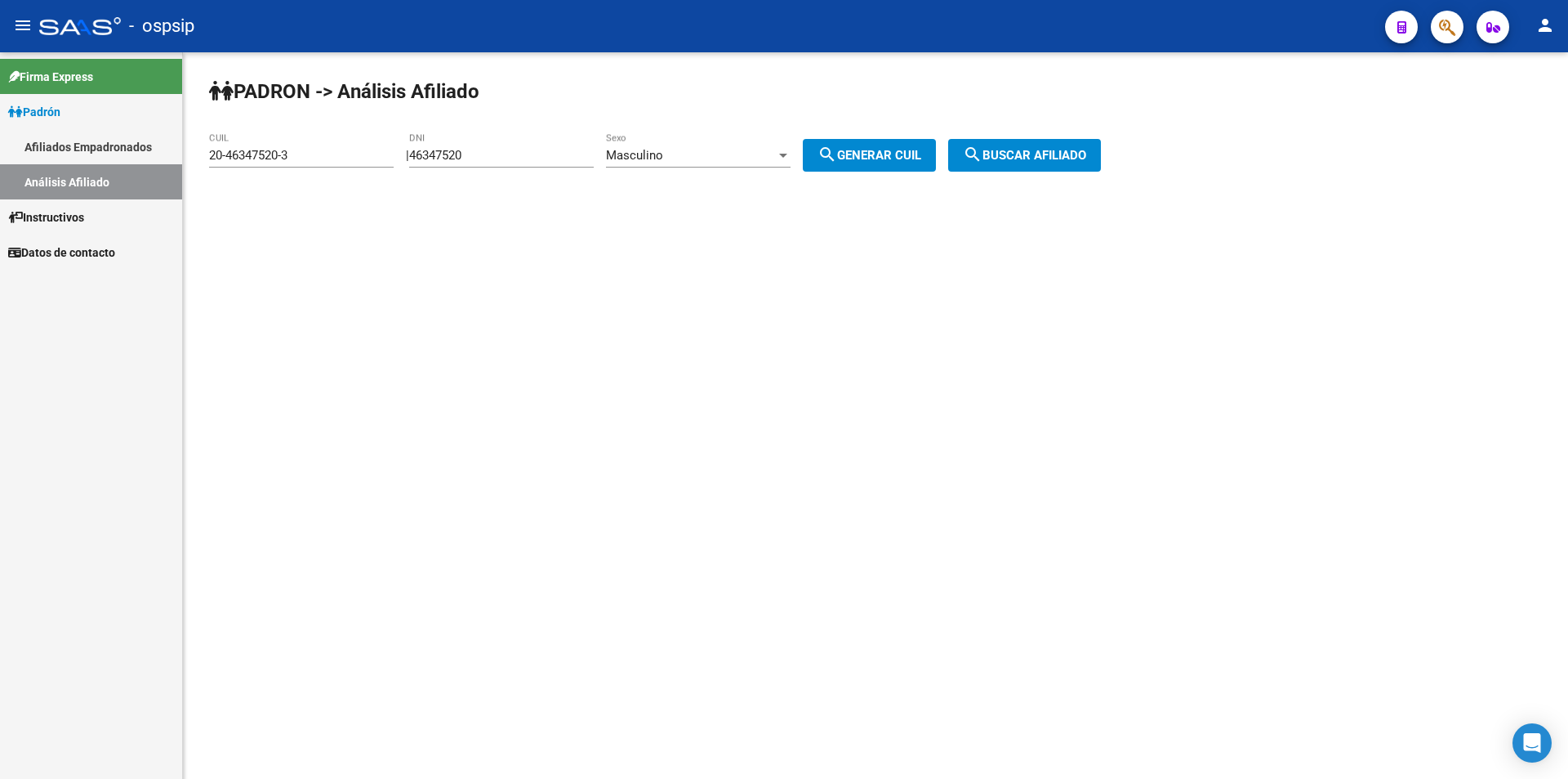
click at [561, 154] on input "46347520" at bounding box center [501, 155] width 185 height 15
paste input "39405844"
click at [561, 150] on input "4634752039405844" at bounding box center [501, 155] width 185 height 15
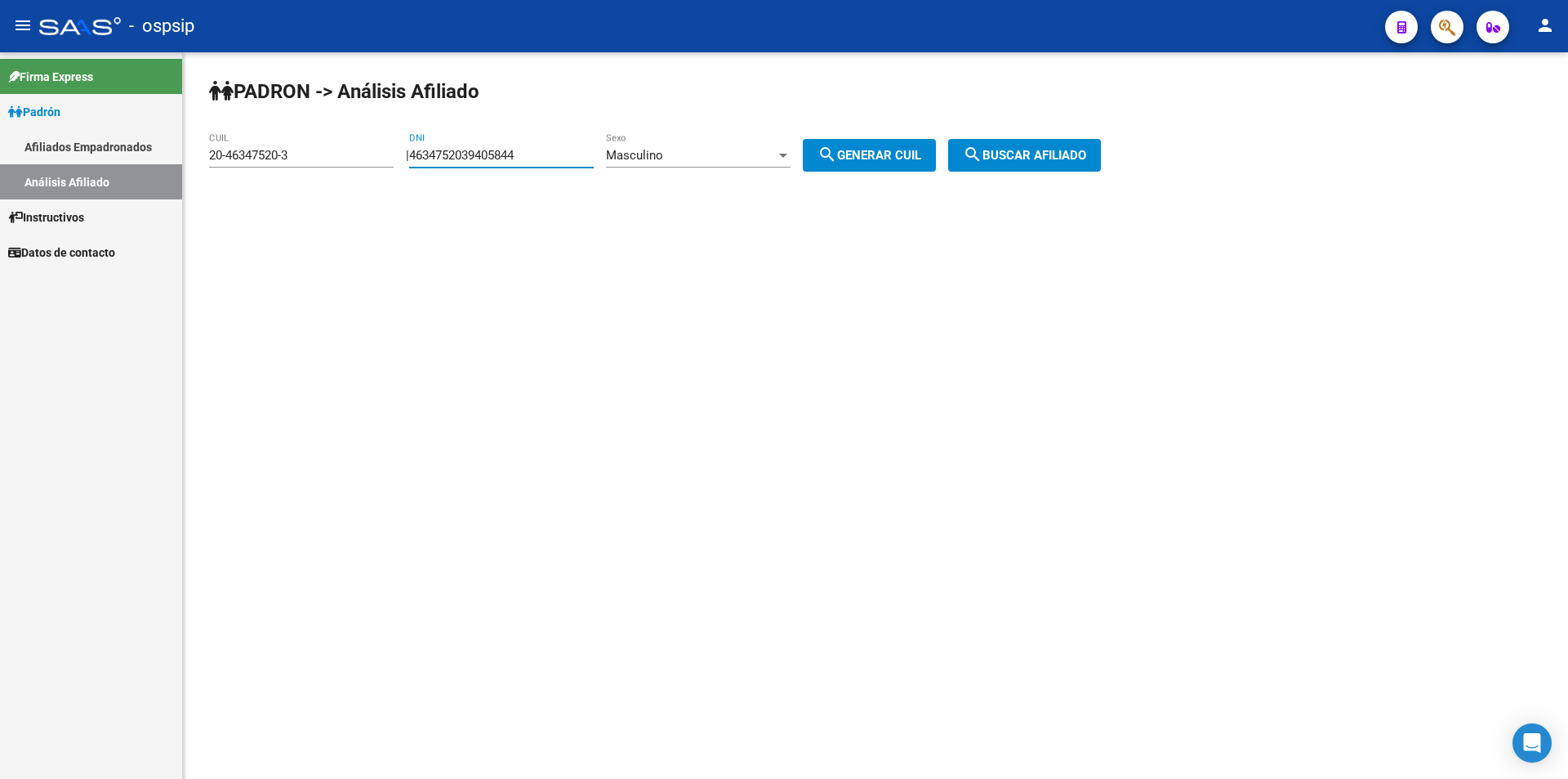
click at [561, 150] on input "4634752039405844" at bounding box center [501, 155] width 185 height 15
click at [561, 147] on div "4634752039405844 DNI" at bounding box center [501, 150] width 185 height 35
paste input "number"
type input "39405844"
drag, startPoint x: 869, startPoint y: 149, endPoint x: 911, endPoint y: 141, distance: 42.8
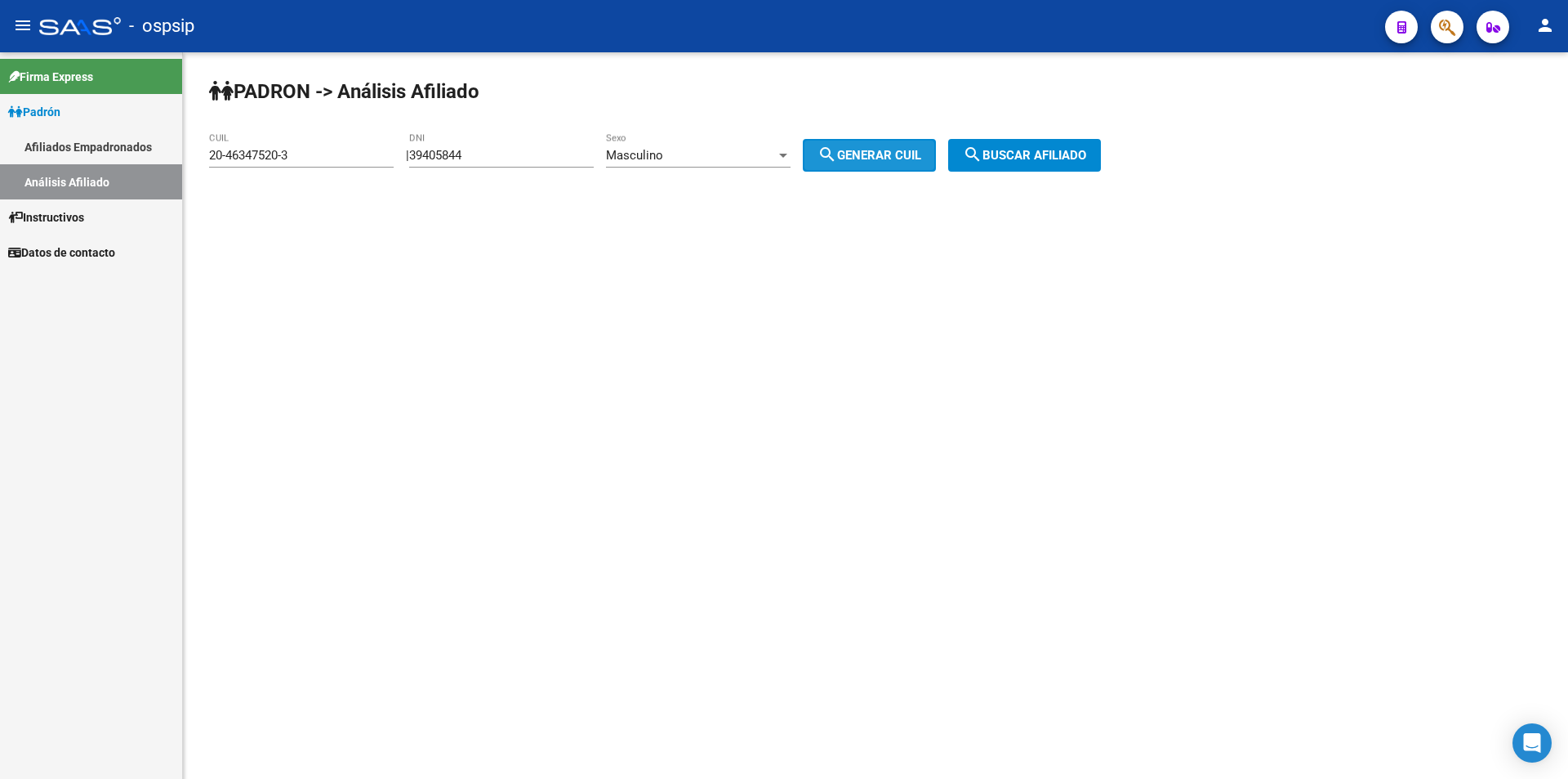
click at [870, 149] on span "search Generar CUIL" at bounding box center [870, 155] width 104 height 15
type input "20-39405844-1"
click at [1025, 149] on span "search Buscar afiliado" at bounding box center [1025, 155] width 124 height 15
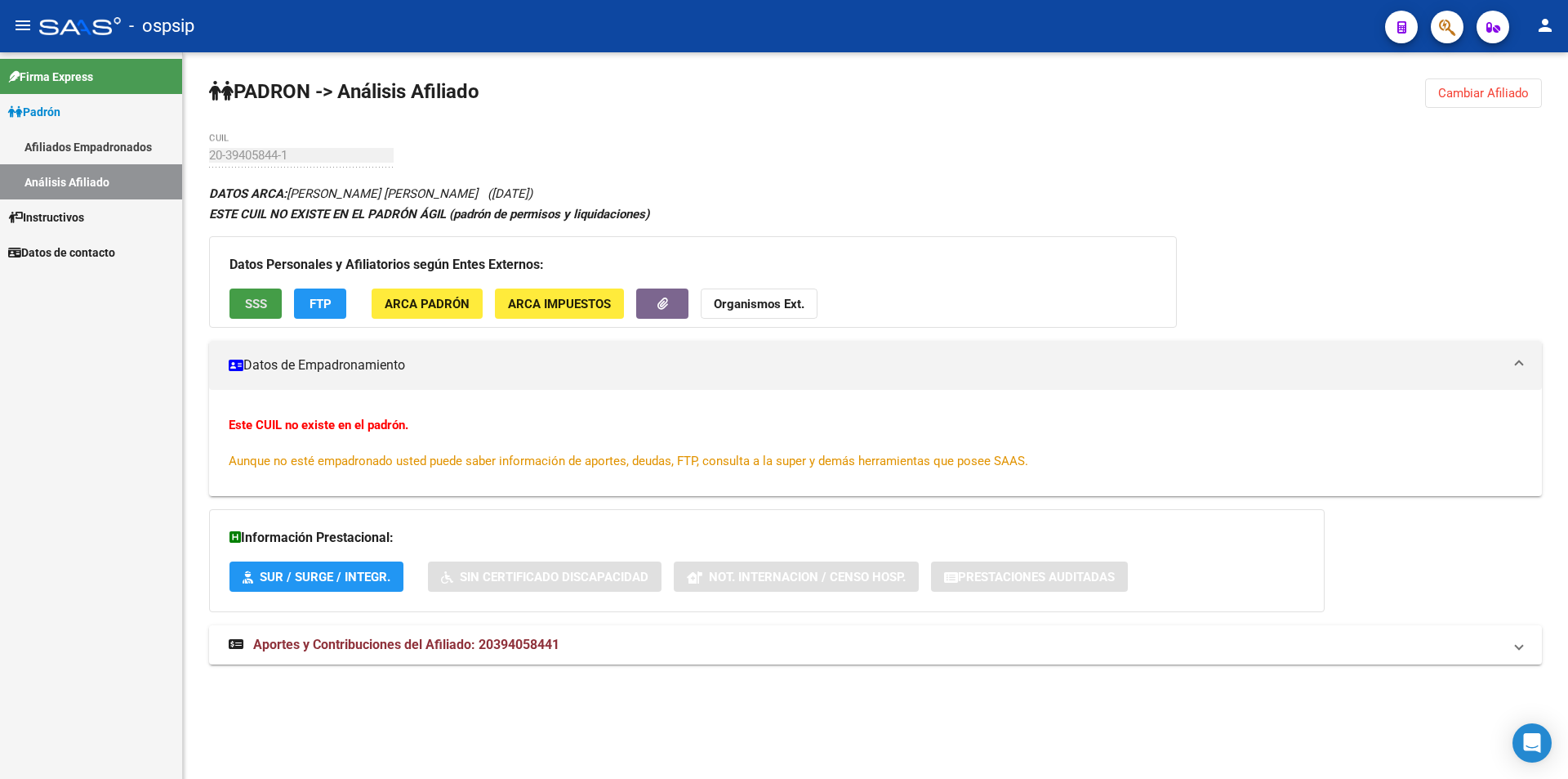
click at [260, 297] on span "SSS" at bounding box center [256, 304] width 22 height 15
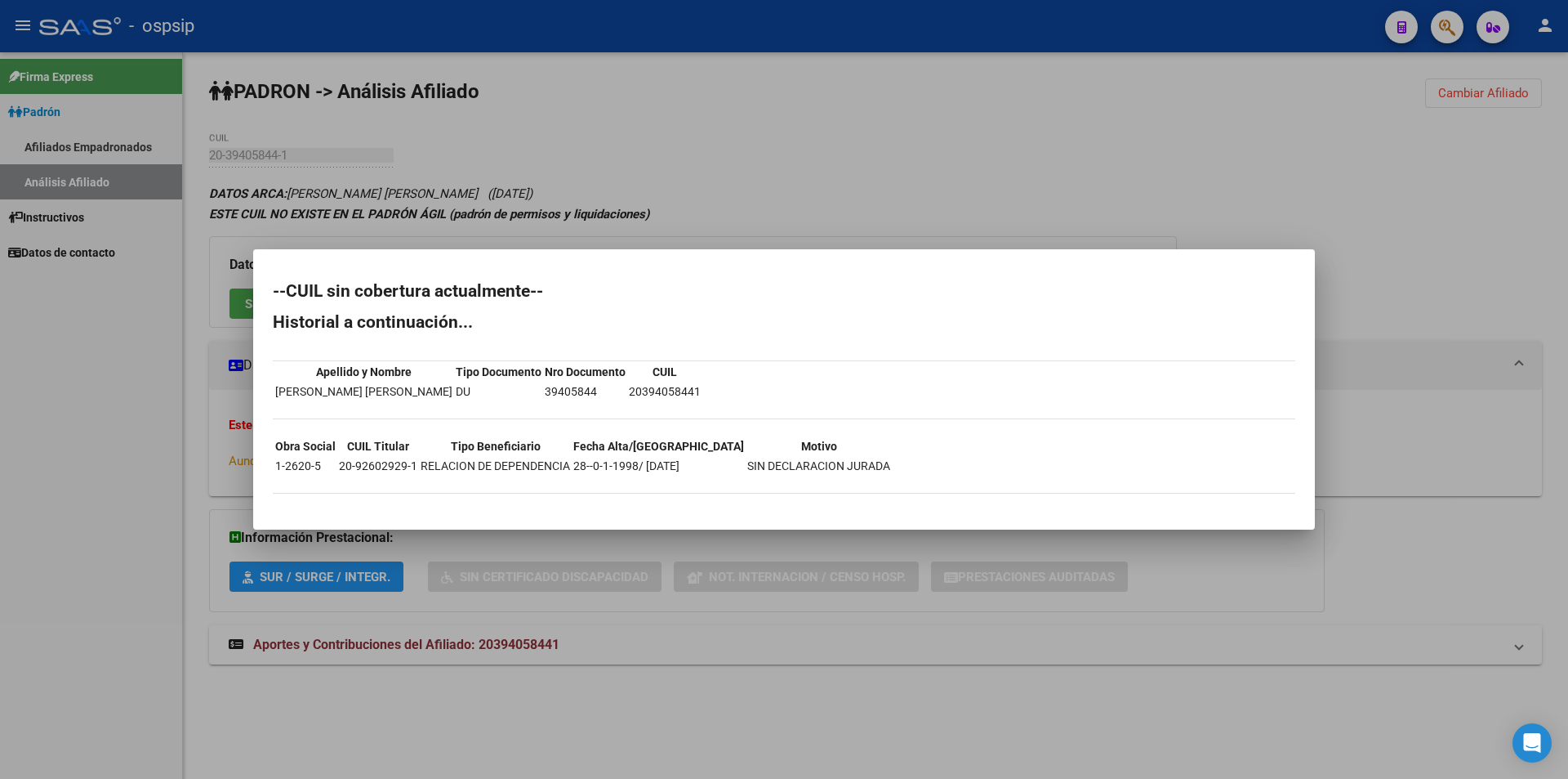
drag, startPoint x: 624, startPoint y: 391, endPoint x: 703, endPoint y: 387, distance: 79.1
click at [703, 387] on div "--CUIL sin cobertura actualmente-- Historial a continuación... Apellido y Nombr…" at bounding box center [784, 396] width 1022 height 227
copy tbody "Apellido y Nombre Tipo Documento Nro Documento [PERSON_NAME] [PERSON_NAME] DU 3…"
click at [938, 191] on div at bounding box center [784, 390] width 1568 height 779
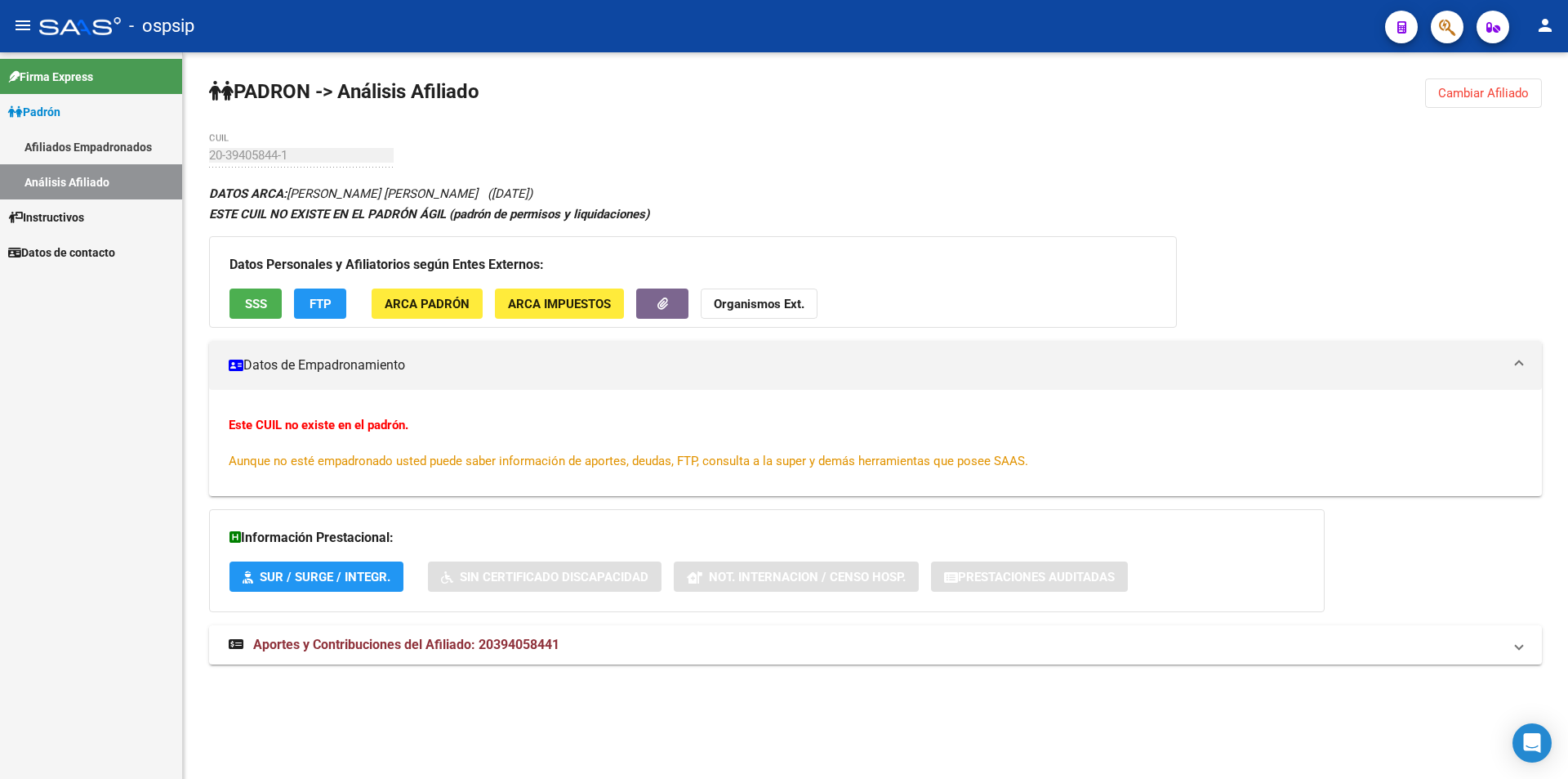
click at [1462, 99] on span "Cambiar Afiliado" at bounding box center [1484, 94] width 91 height 15
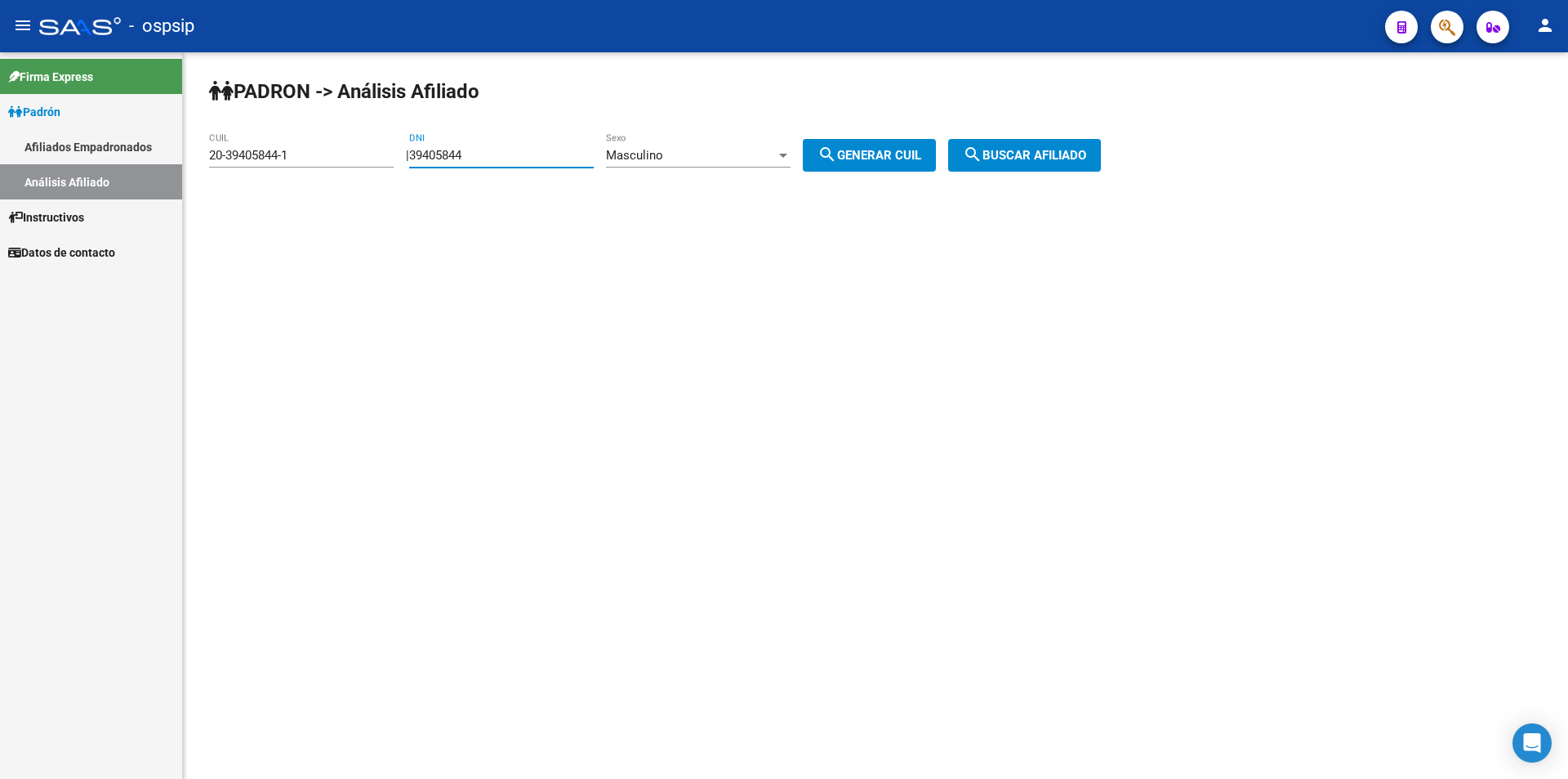
click at [568, 152] on input "39405844" at bounding box center [501, 155] width 185 height 15
paste input "45688197"
type input "45688197"
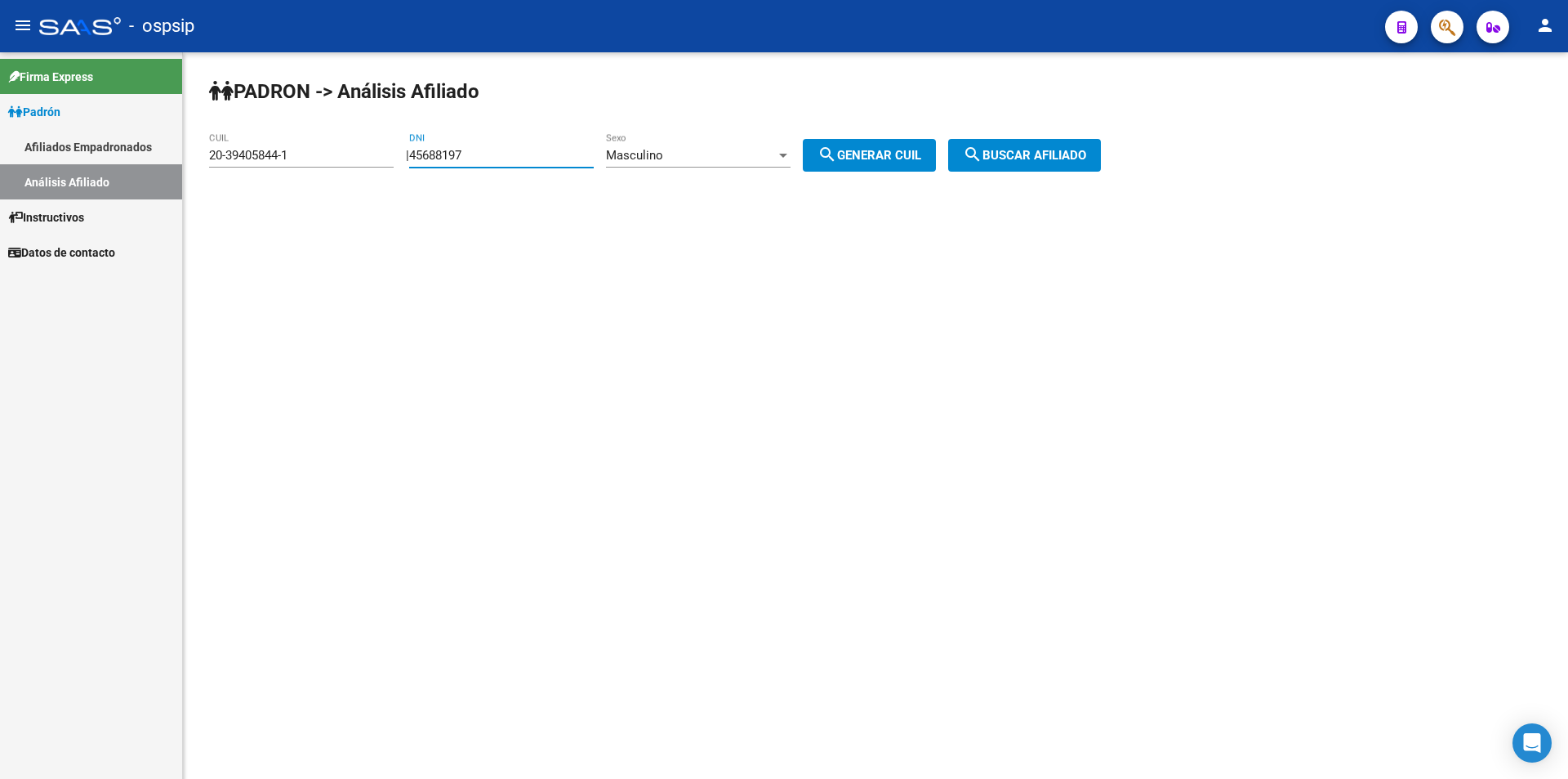
click at [790, 156] on div at bounding box center [784, 155] width 15 height 13
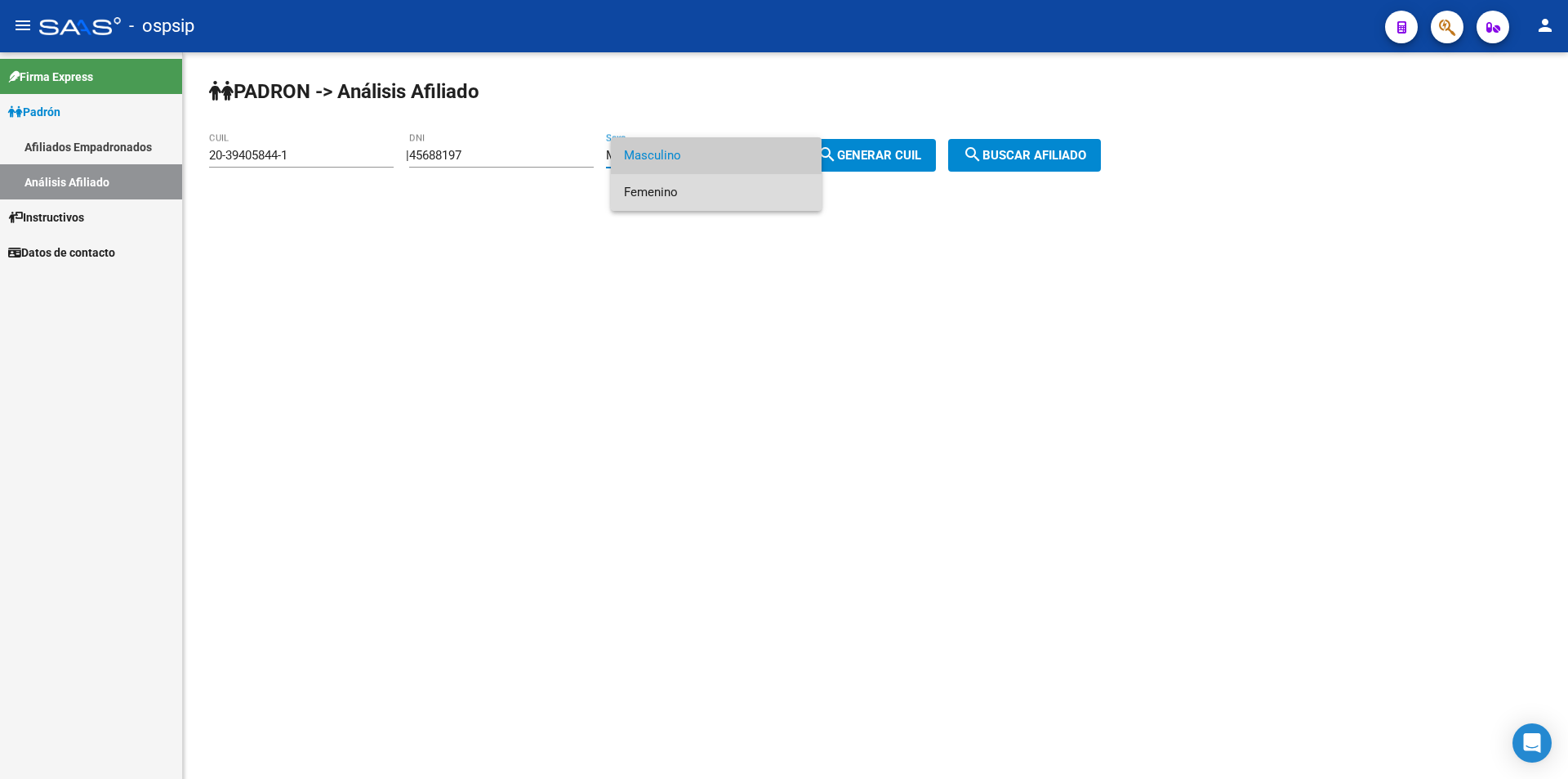
click at [772, 191] on span "Femenino" at bounding box center [716, 192] width 185 height 37
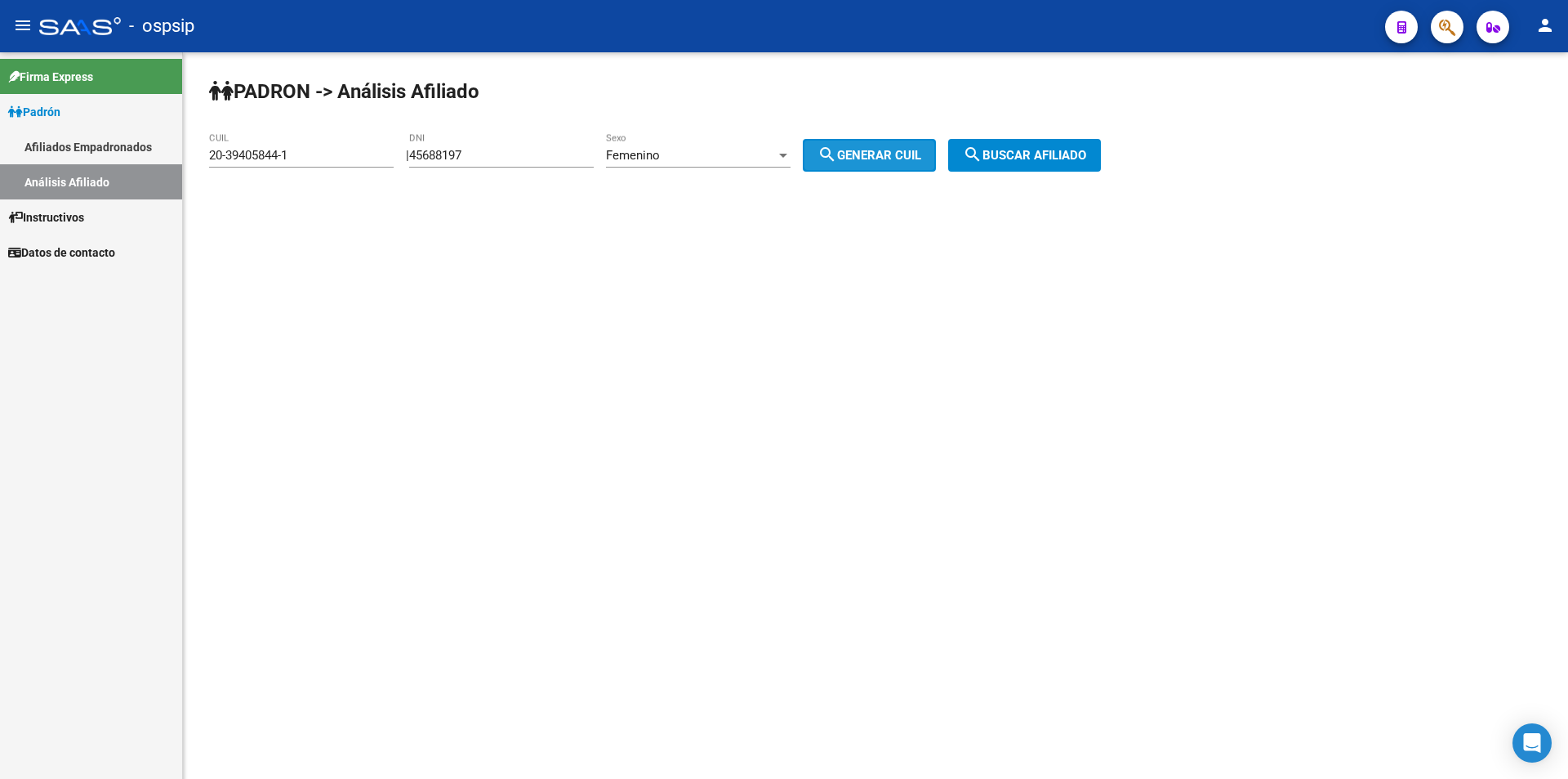
drag, startPoint x: 899, startPoint y: 147, endPoint x: 1022, endPoint y: 147, distance: 123.0
click at [903, 147] on button "search Generar CUIL" at bounding box center [869, 155] width 133 height 33
type input "27-45688197-7"
click at [1038, 144] on button "search Buscar afiliado" at bounding box center [1024, 155] width 153 height 33
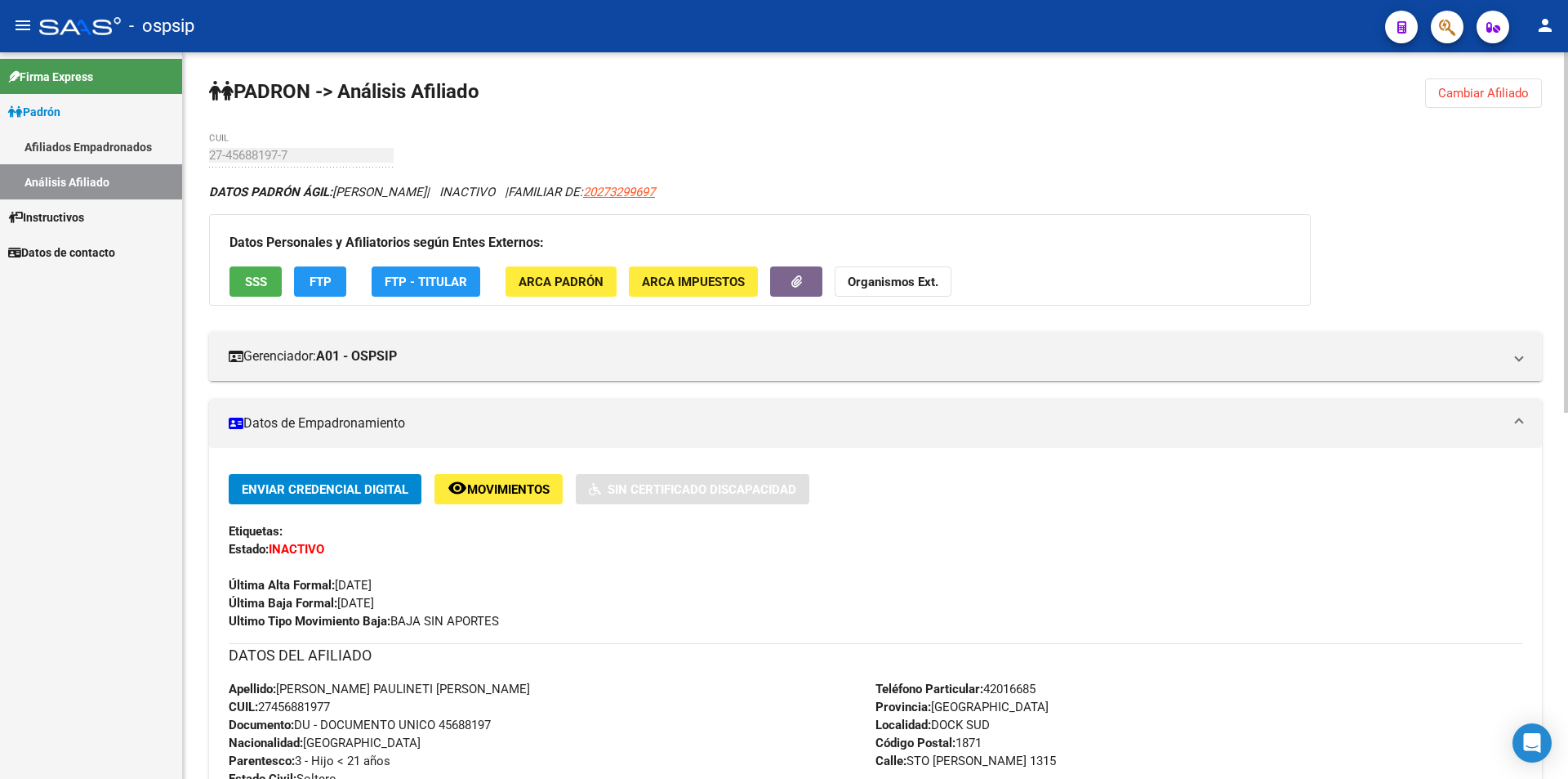
click at [246, 281] on span "SSS" at bounding box center [256, 283] width 22 height 15
